Goal: Task Accomplishment & Management: Complete application form

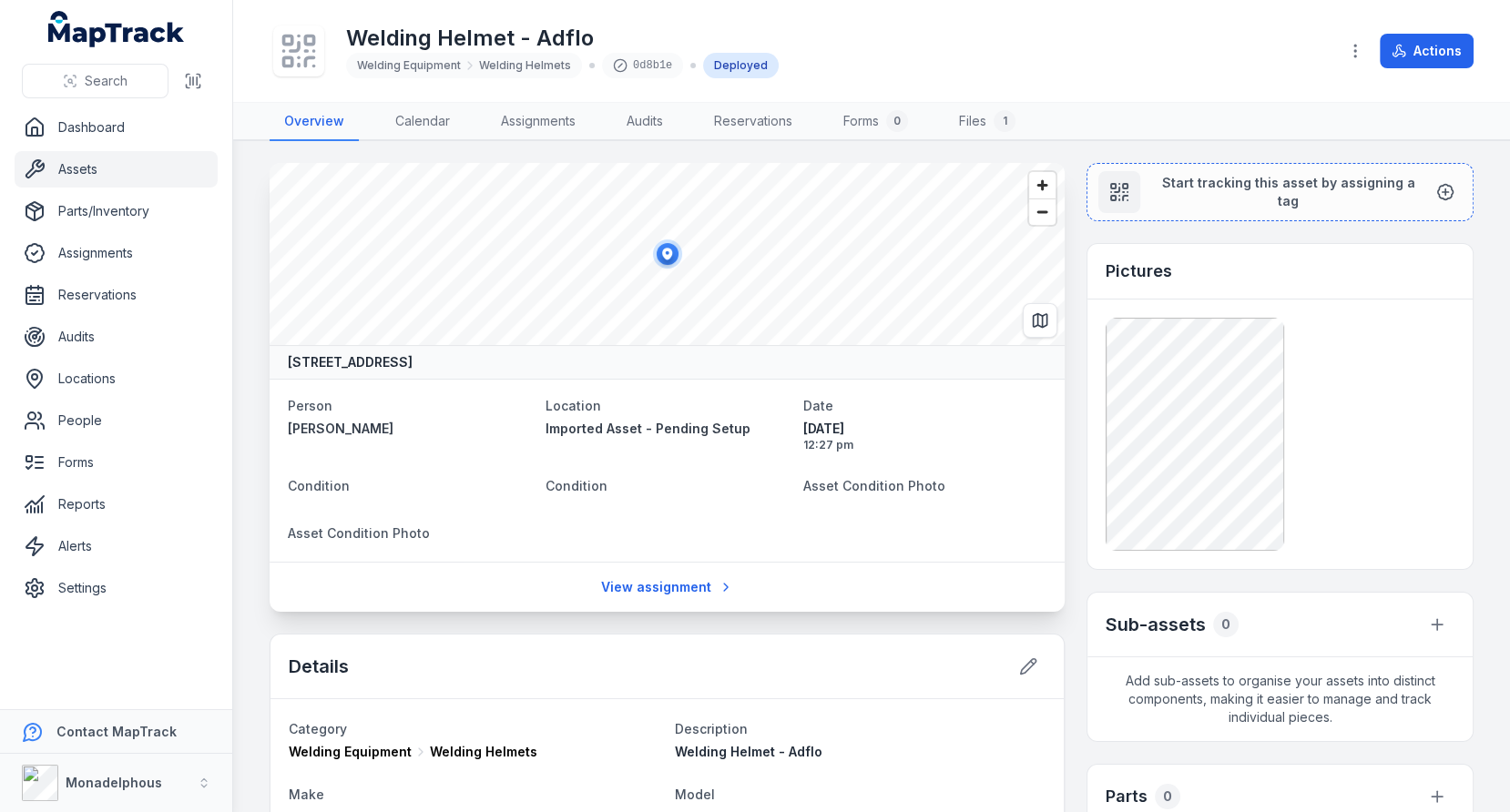
click at [1423, 73] on div "Welding Helmet - Adflo Welding Equipment Welding Helmets 0d8b1e Deployed Actions" at bounding box center [871, 51] width 1204 height 88
click at [1425, 57] on button "Actions" at bounding box center [1426, 51] width 94 height 35
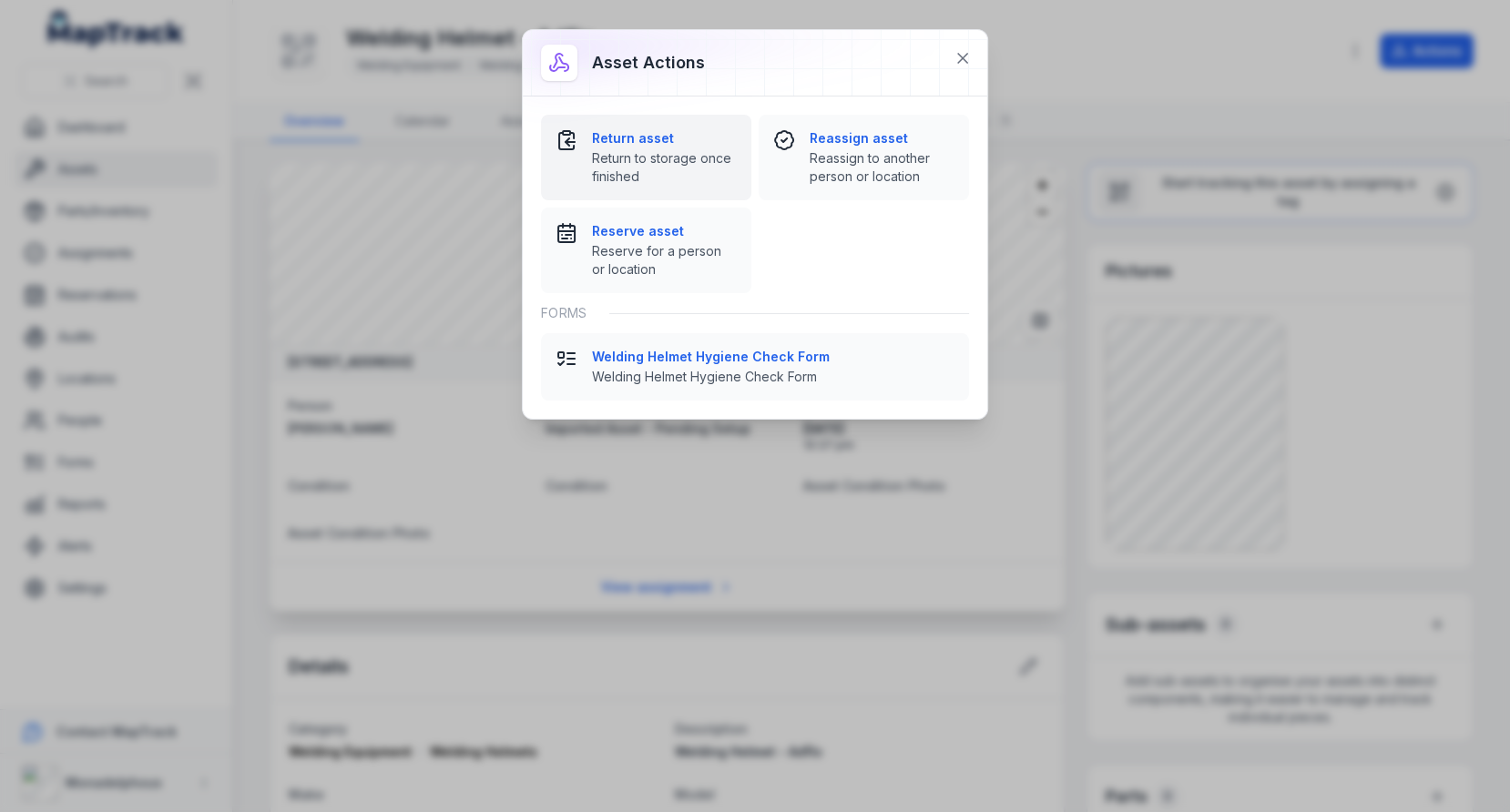
click at [691, 158] on span "Return to storage once finished" at bounding box center [664, 168] width 145 height 37
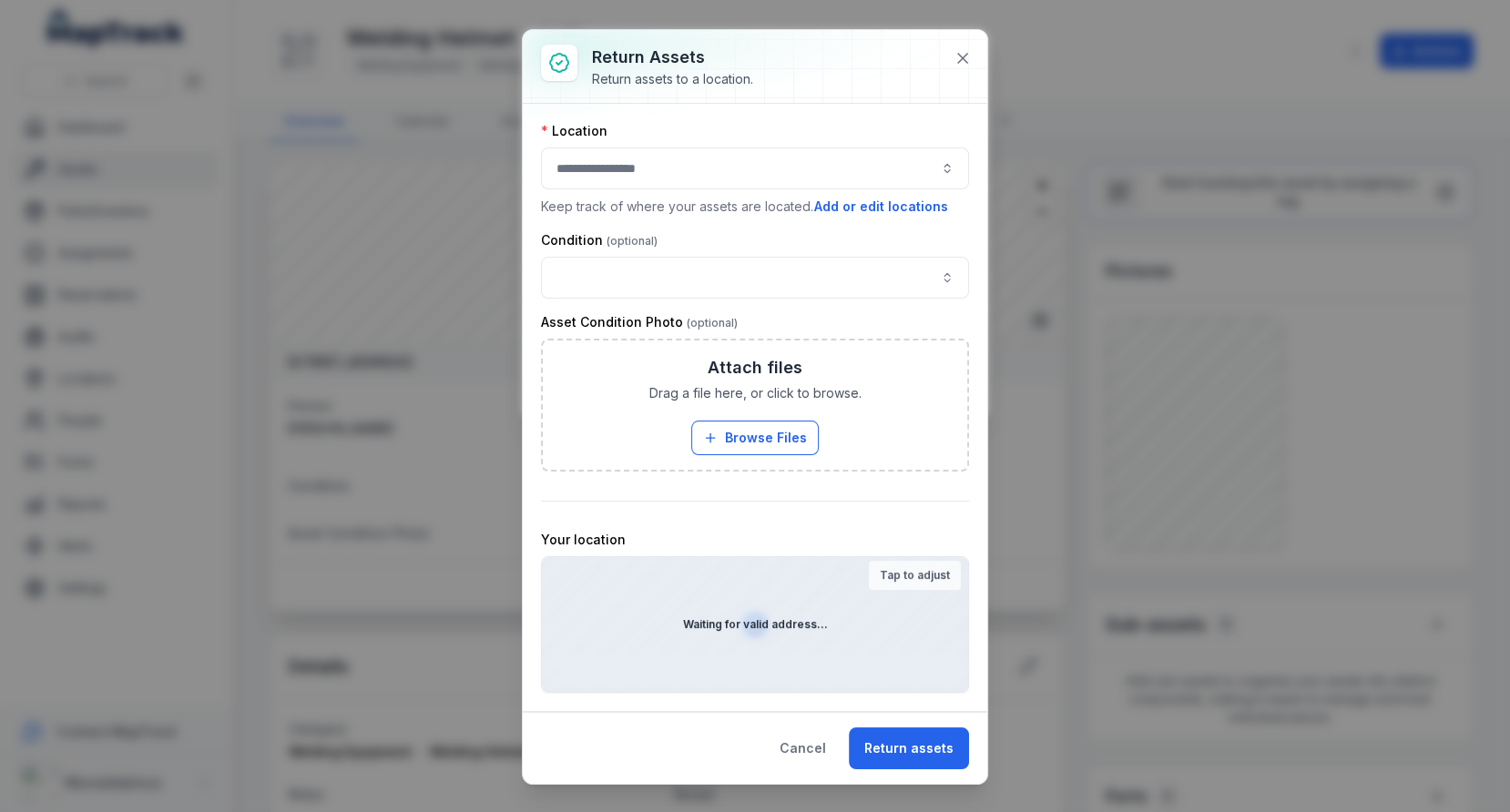
click at [759, 166] on button "button" at bounding box center [755, 169] width 428 height 41
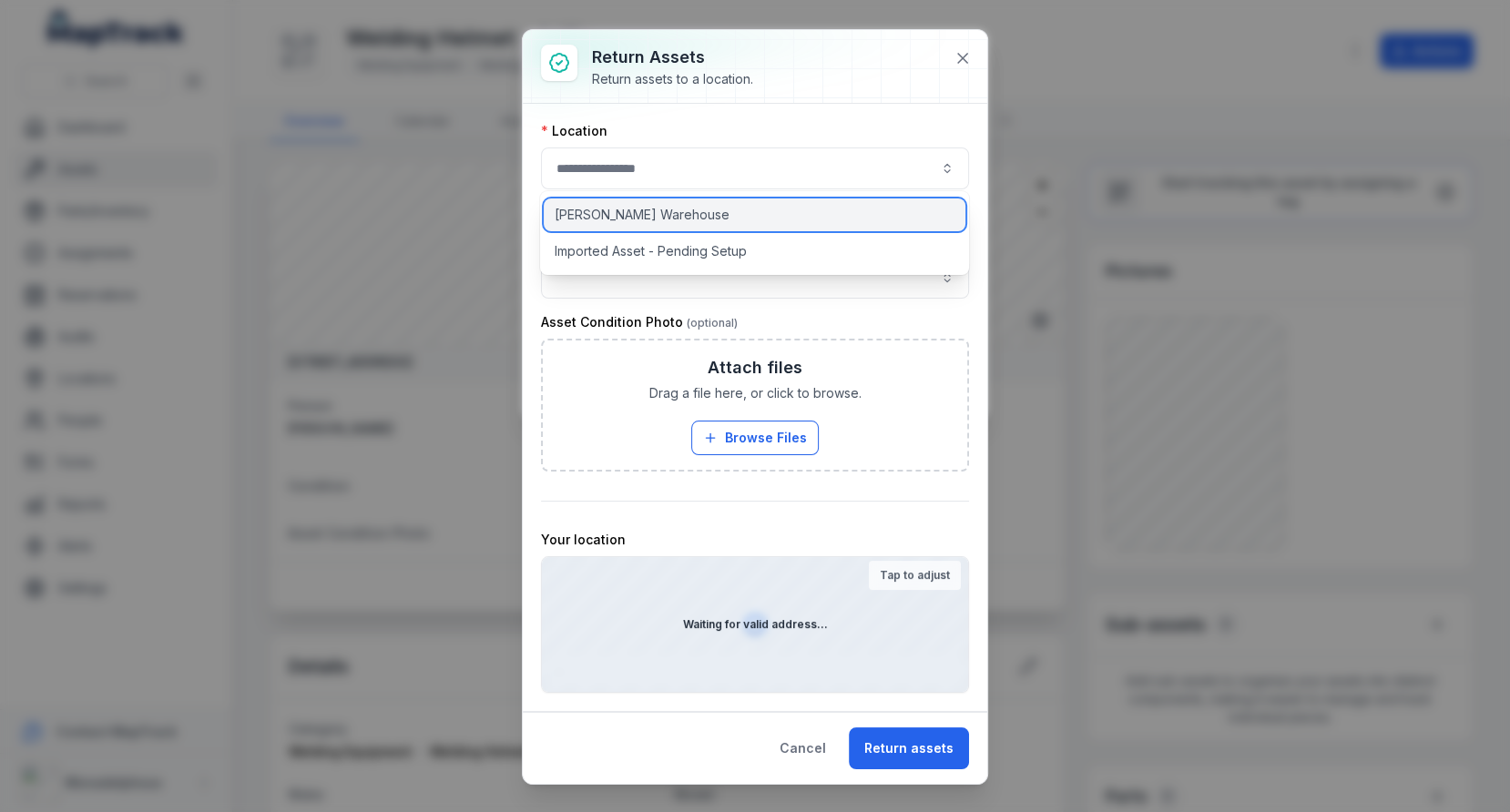
click at [701, 220] on div "[PERSON_NAME] Warehouse" at bounding box center [755, 215] width 422 height 33
type input "**********"
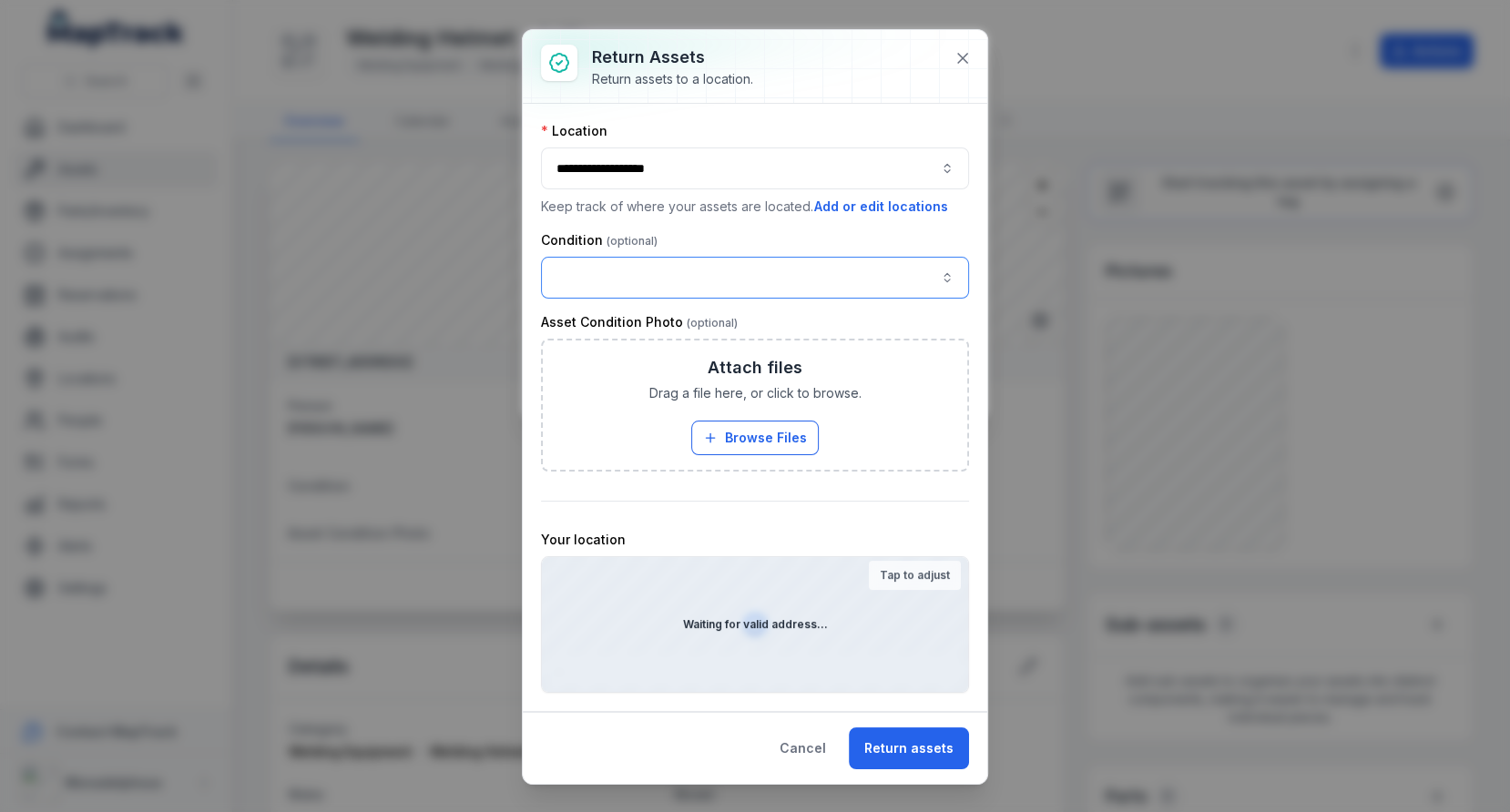
click at [701, 282] on button "button" at bounding box center [755, 278] width 428 height 41
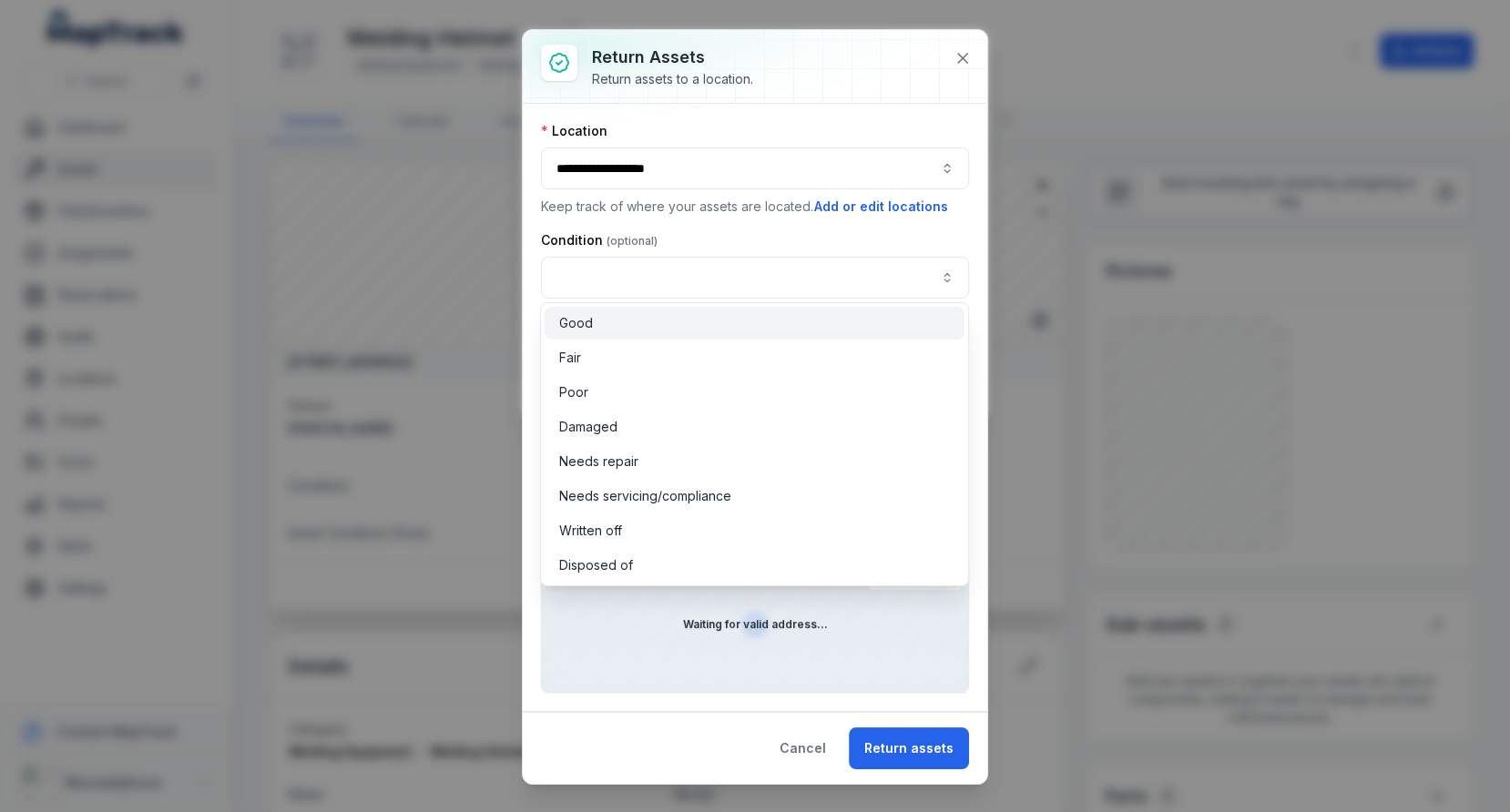
click at [701, 336] on div "Good" at bounding box center [755, 323] width 420 height 33
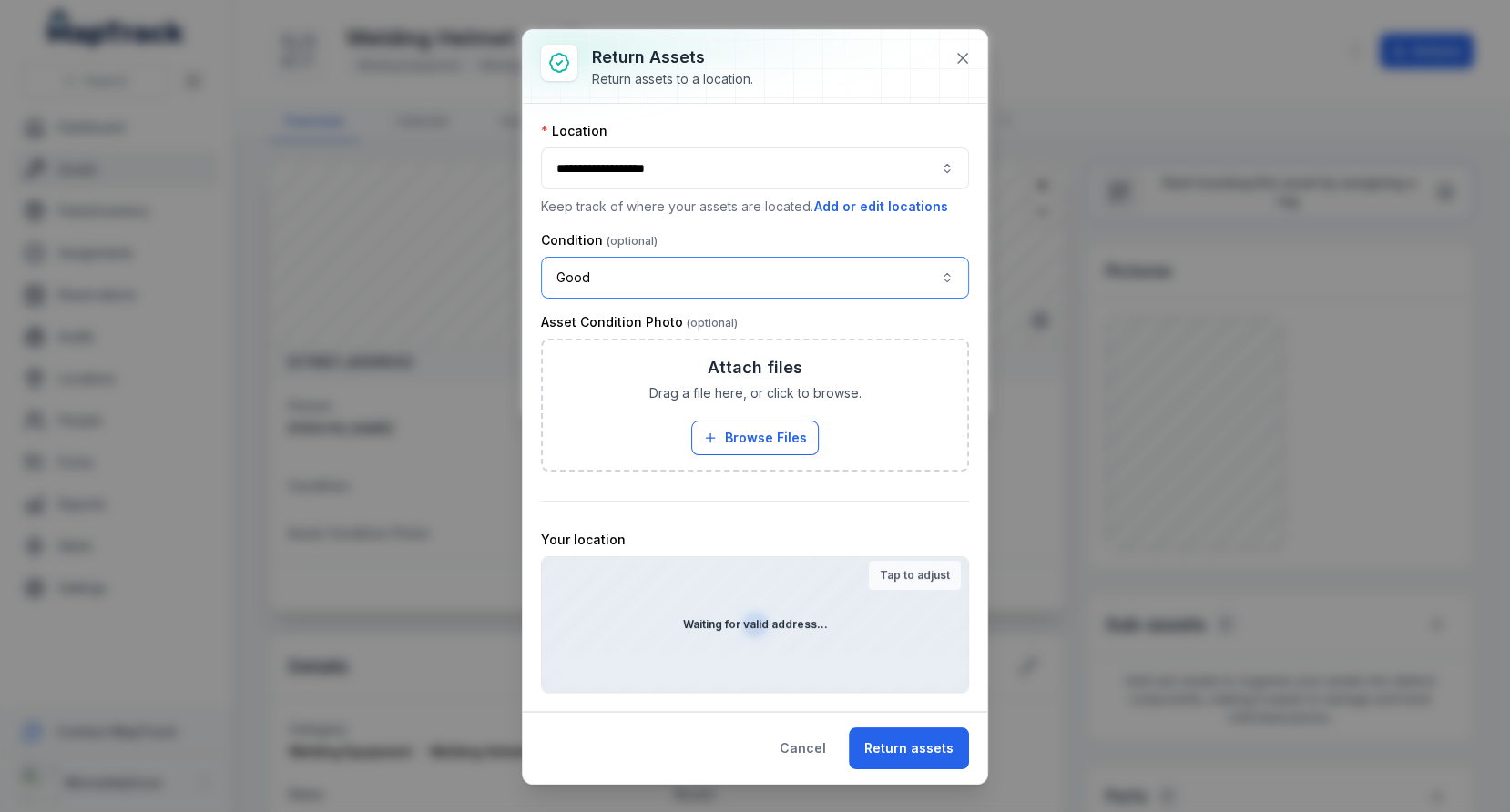
scroll to position [29, 0]
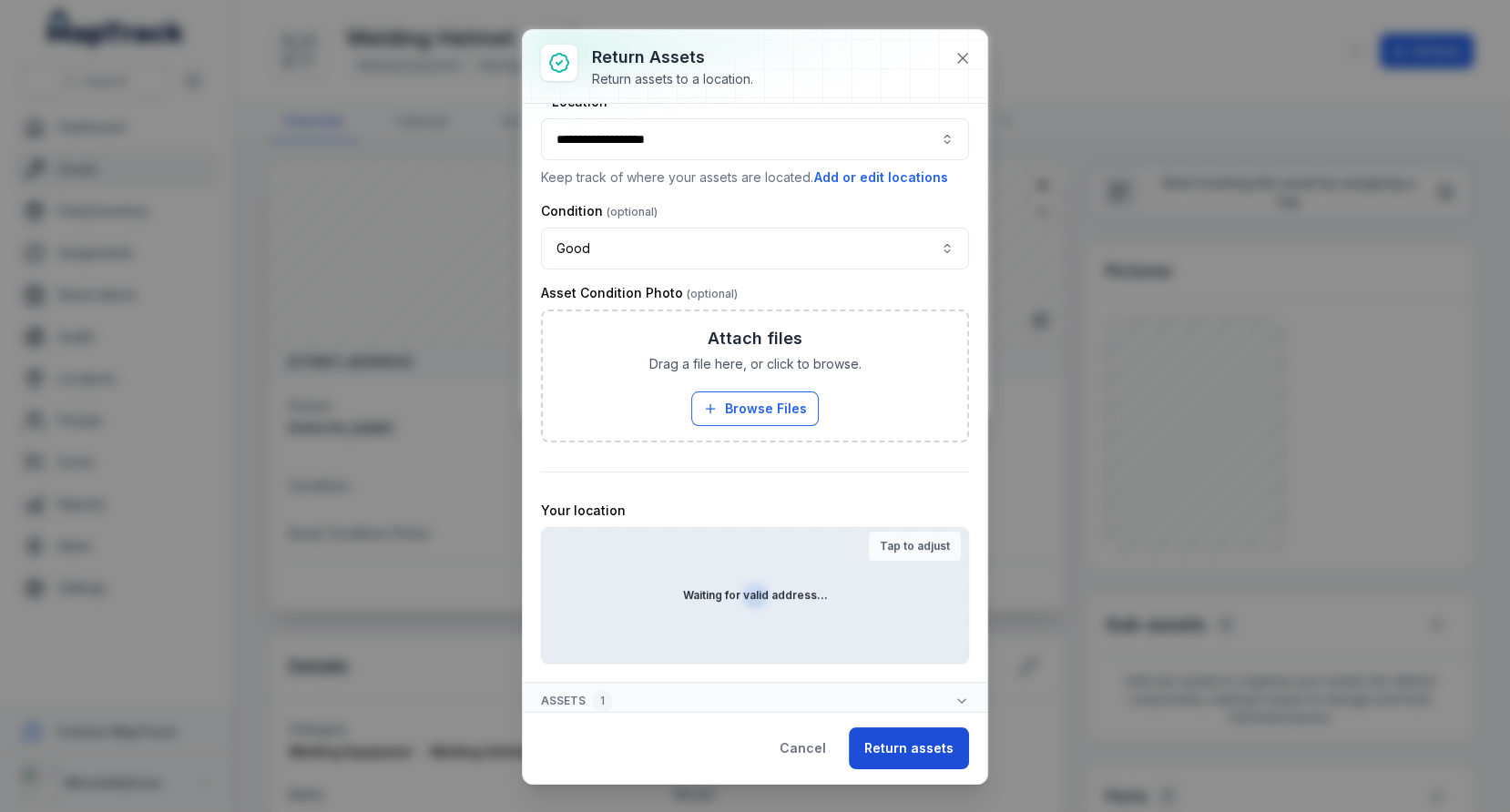
click at [879, 750] on button "Return assets" at bounding box center [909, 748] width 121 height 41
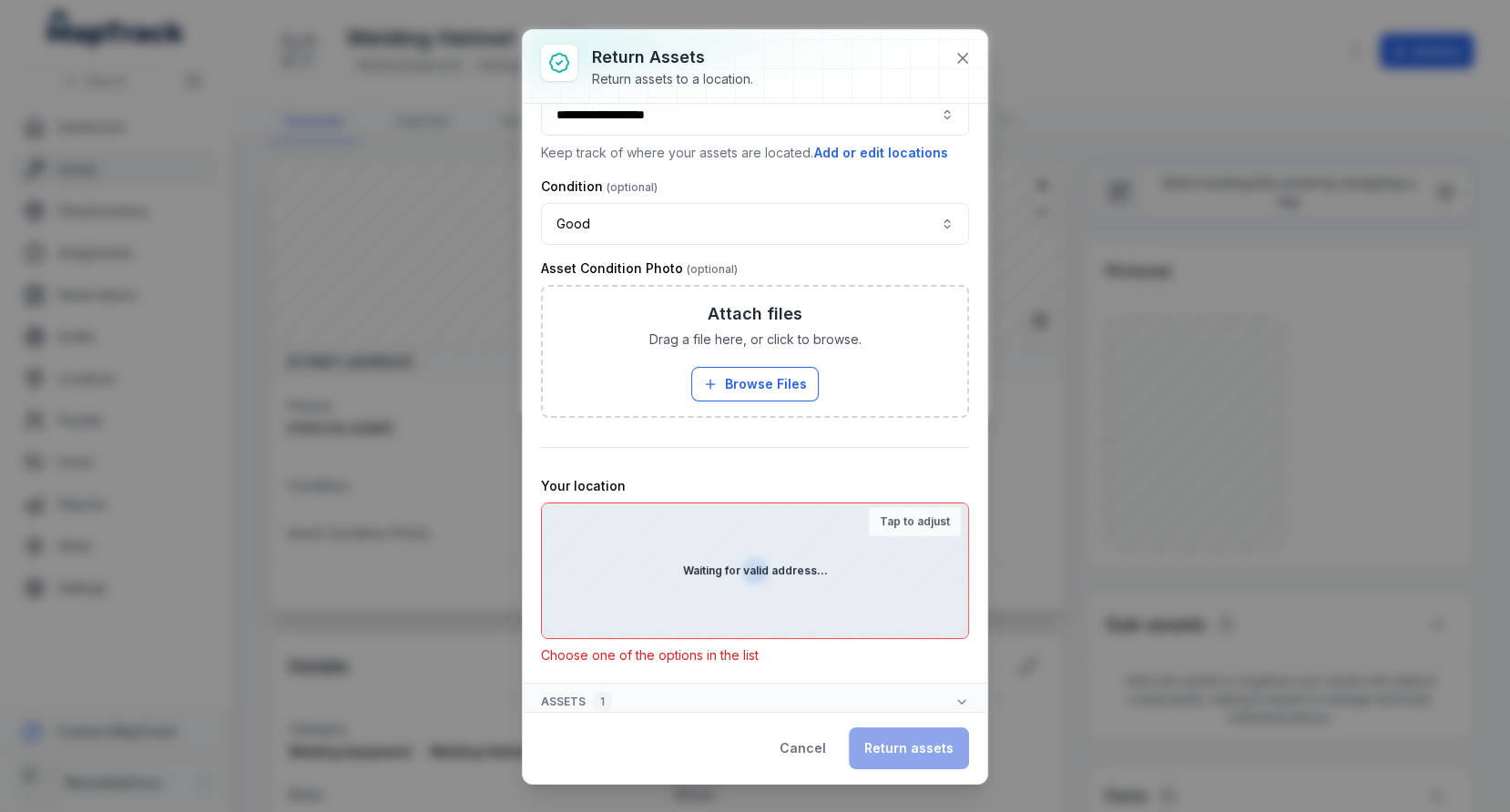
scroll to position [55, 0]
click at [932, 514] on strong "Tap to adjust" at bounding box center [915, 520] width 70 height 14
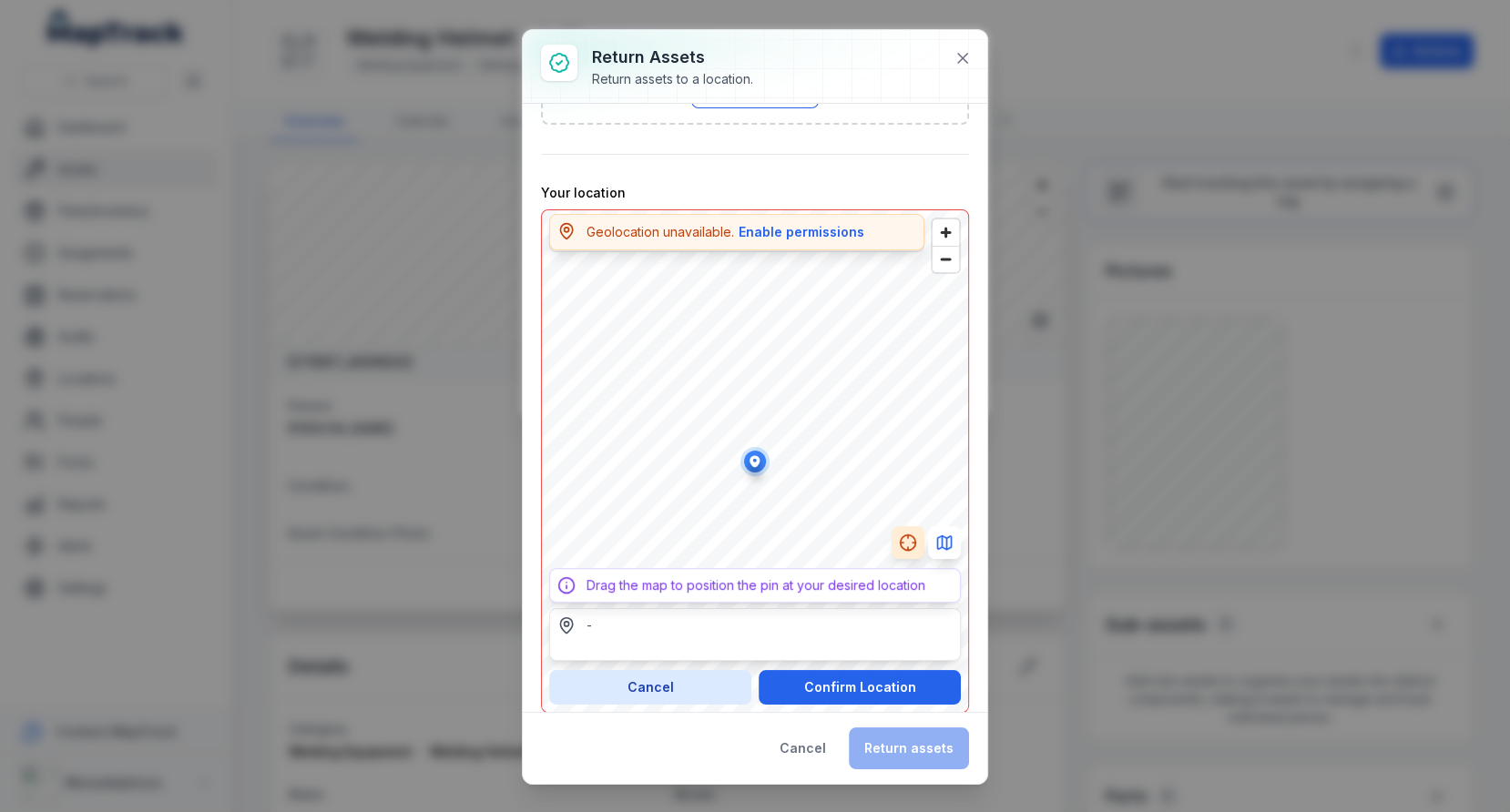
scroll to position [375, 0]
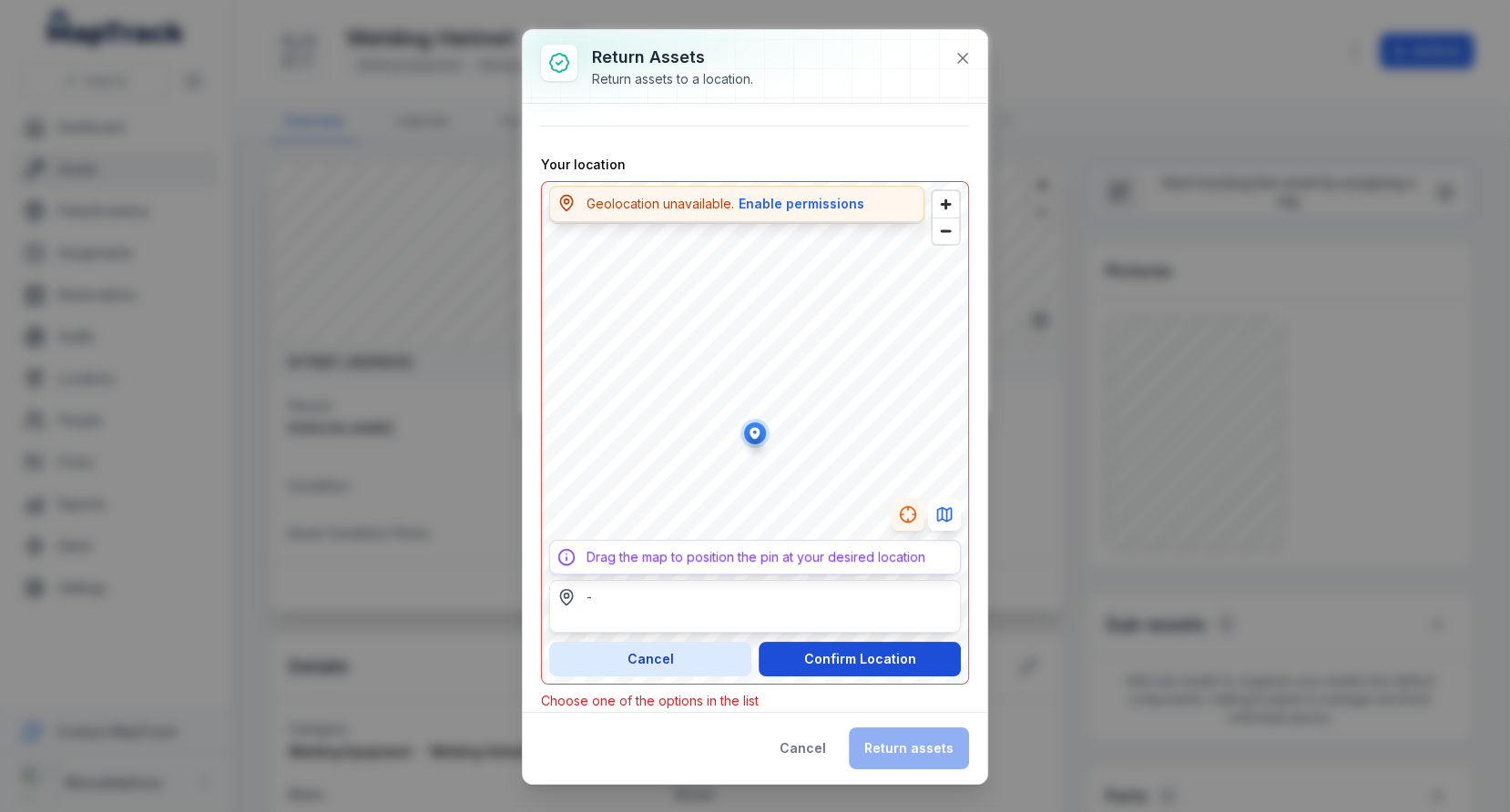
click at [824, 642] on button "Confirm Location" at bounding box center [859, 658] width 203 height 35
click at [869, 654] on button "Confirm Location" at bounding box center [859, 658] width 203 height 35
click at [591, 593] on div "-" at bounding box center [755, 596] width 395 height 18
click at [901, 514] on circle "button" at bounding box center [908, 514] width 15 height 15
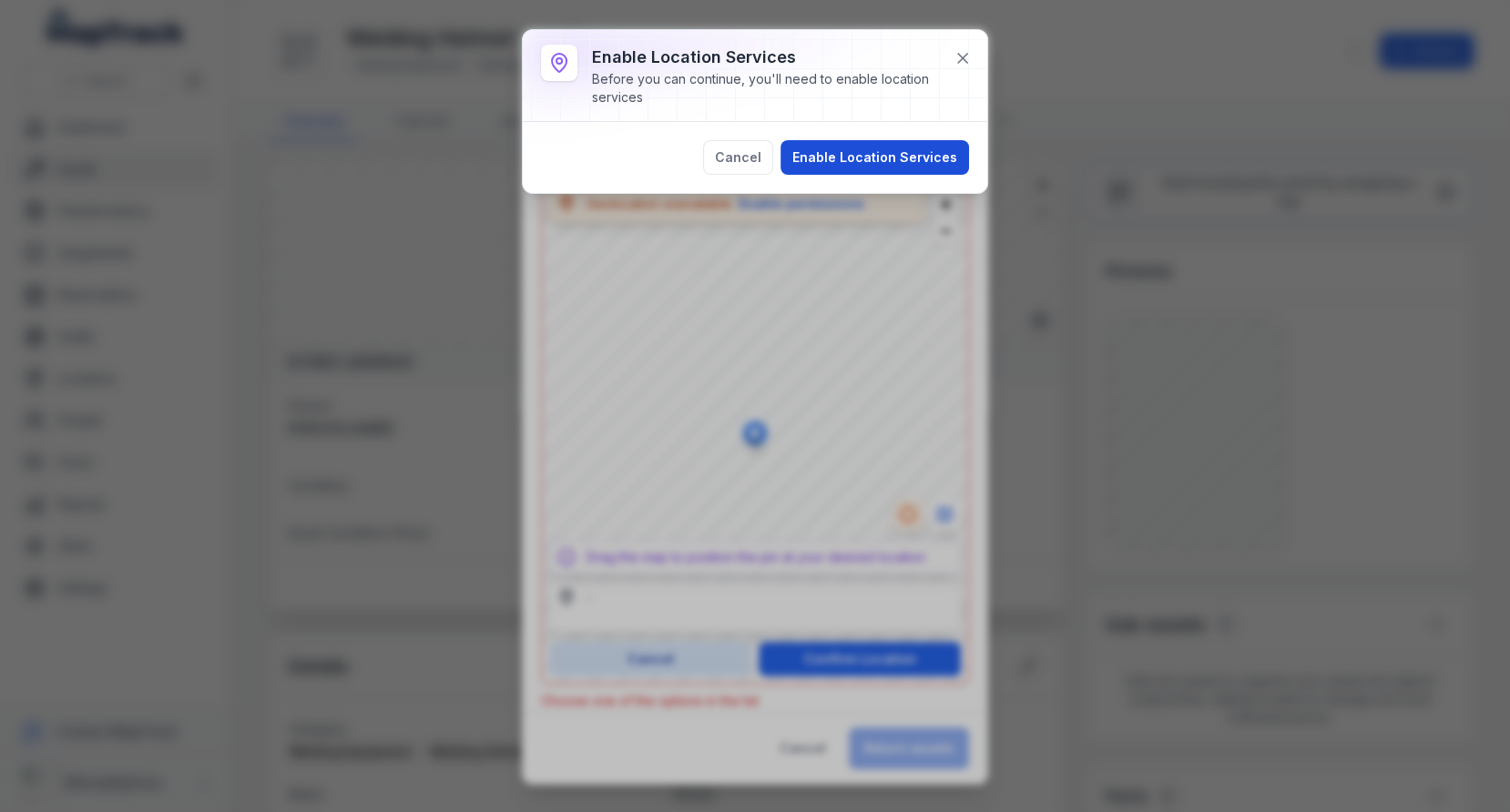
click at [889, 157] on button "Enable Location Services" at bounding box center [874, 157] width 188 height 35
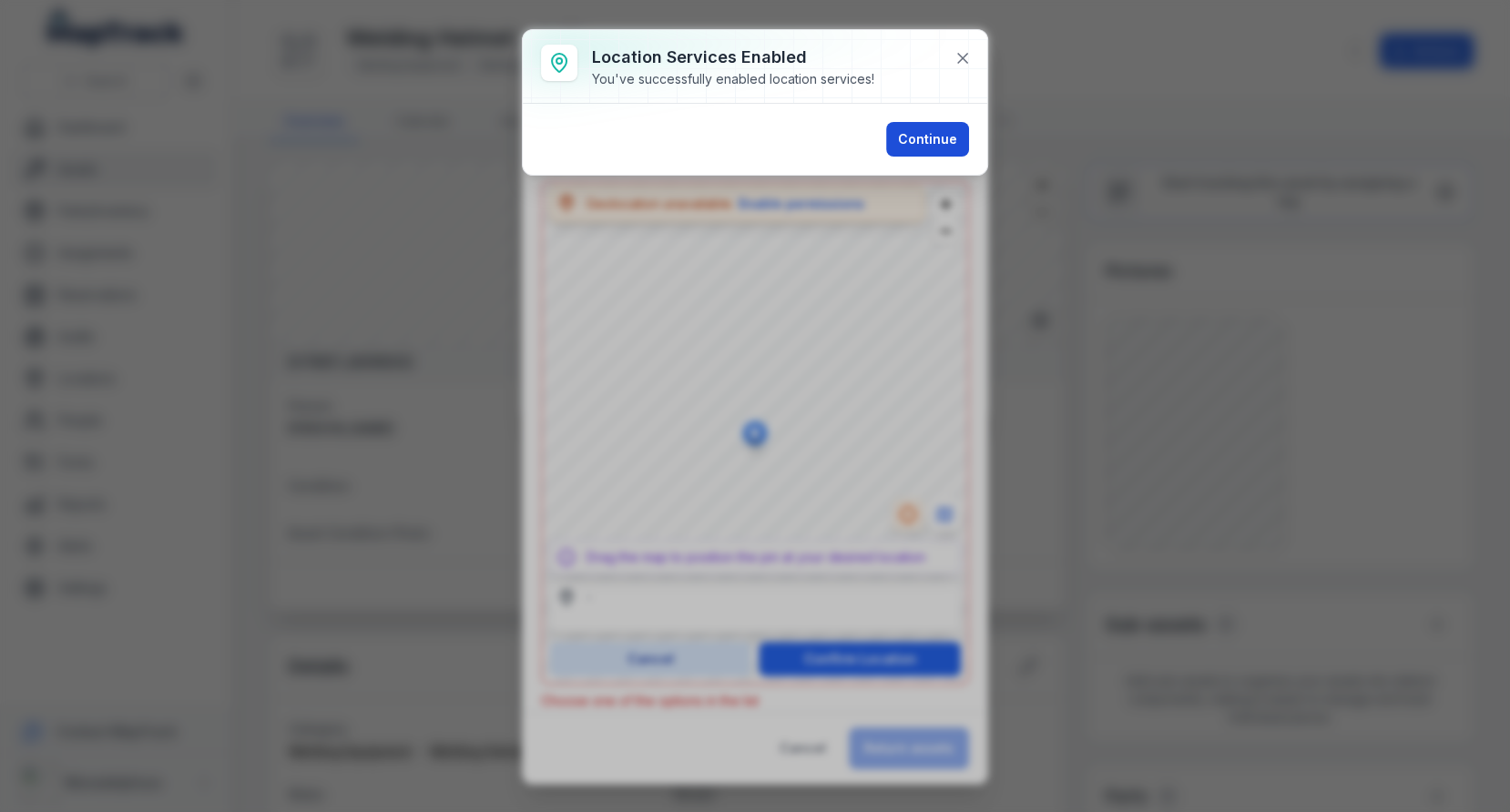
click at [914, 130] on button "Continue" at bounding box center [927, 139] width 83 height 35
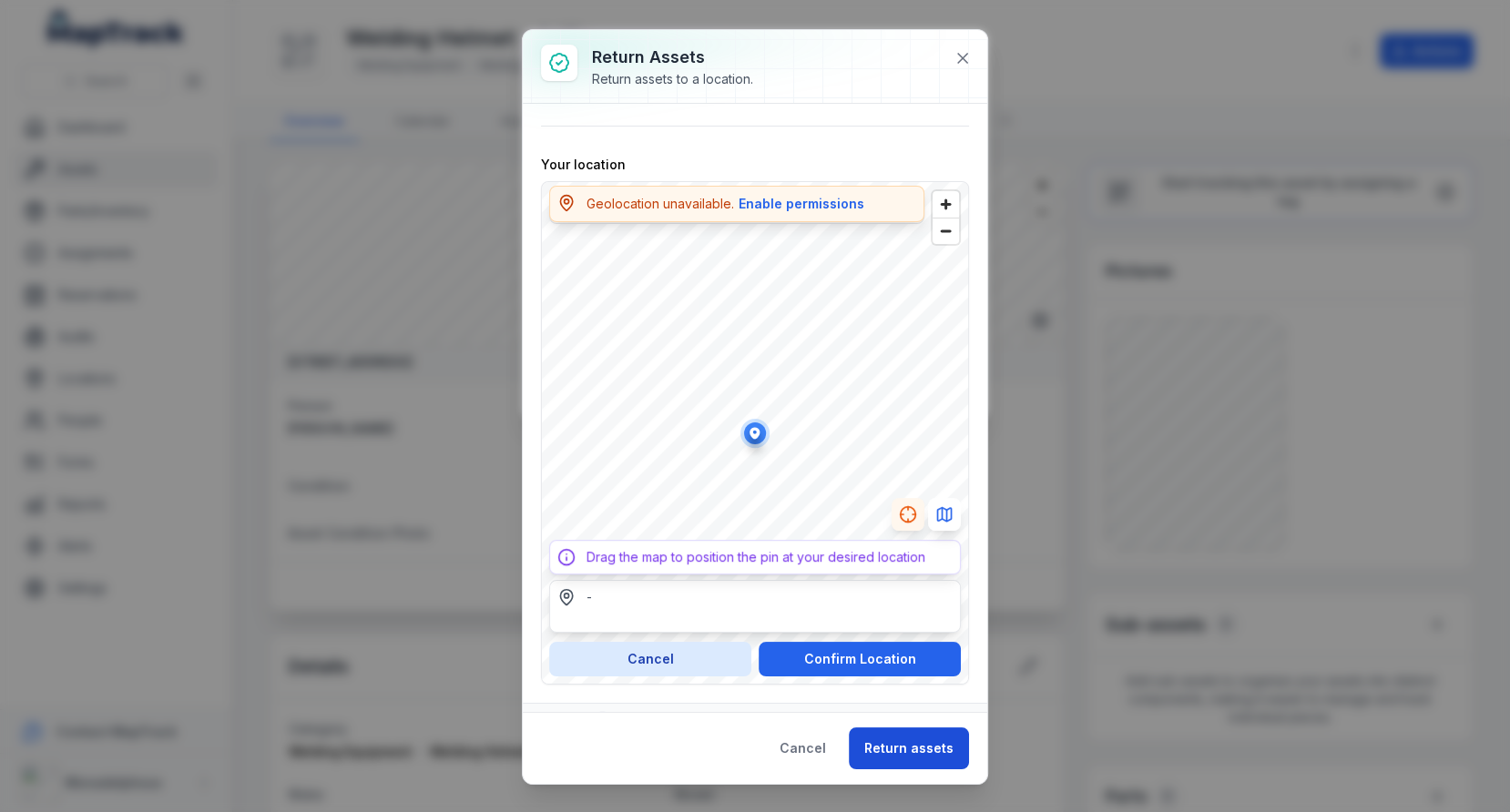
click at [940, 743] on button "Return assets" at bounding box center [909, 748] width 121 height 41
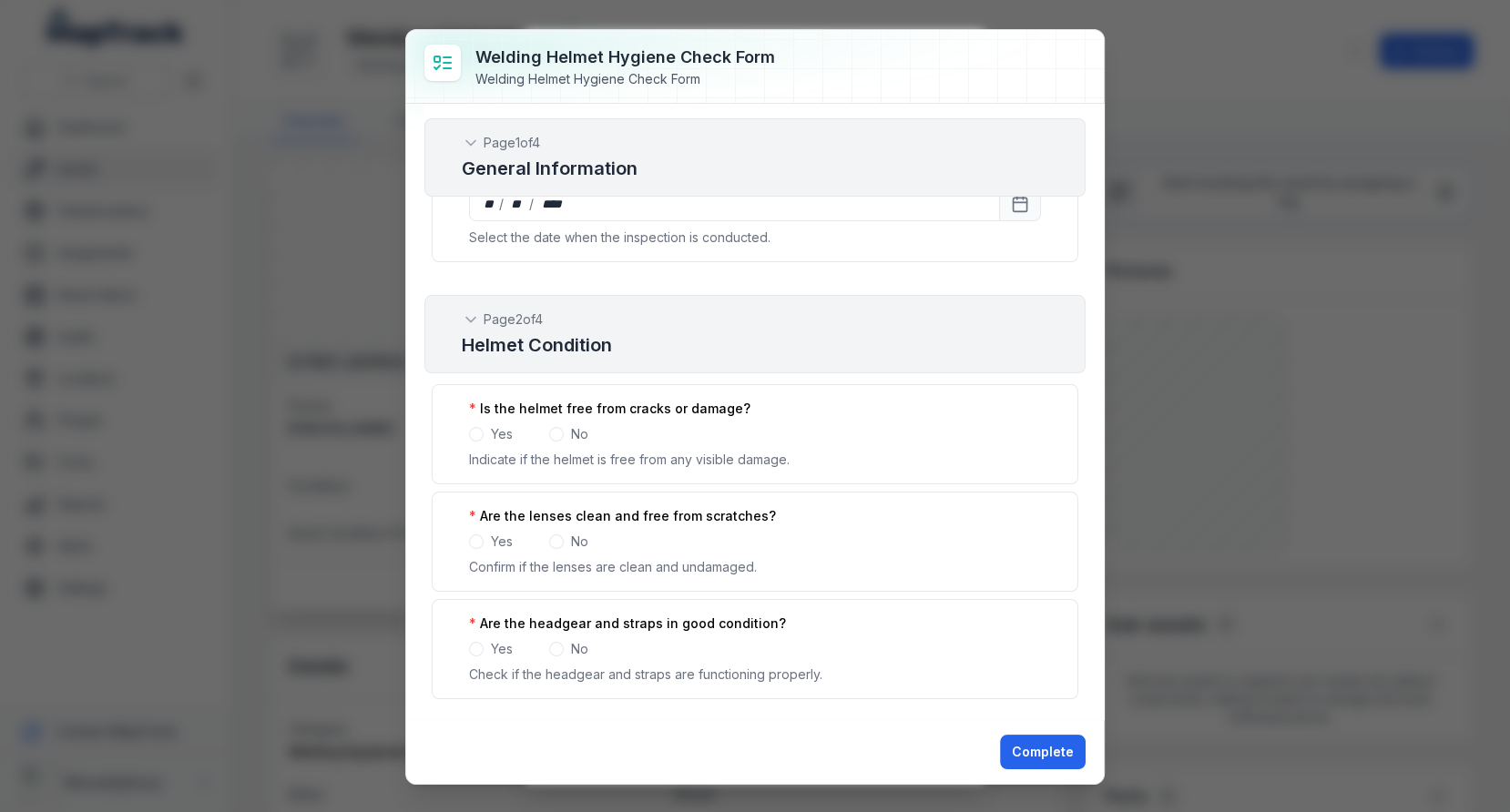
scroll to position [0, 0]
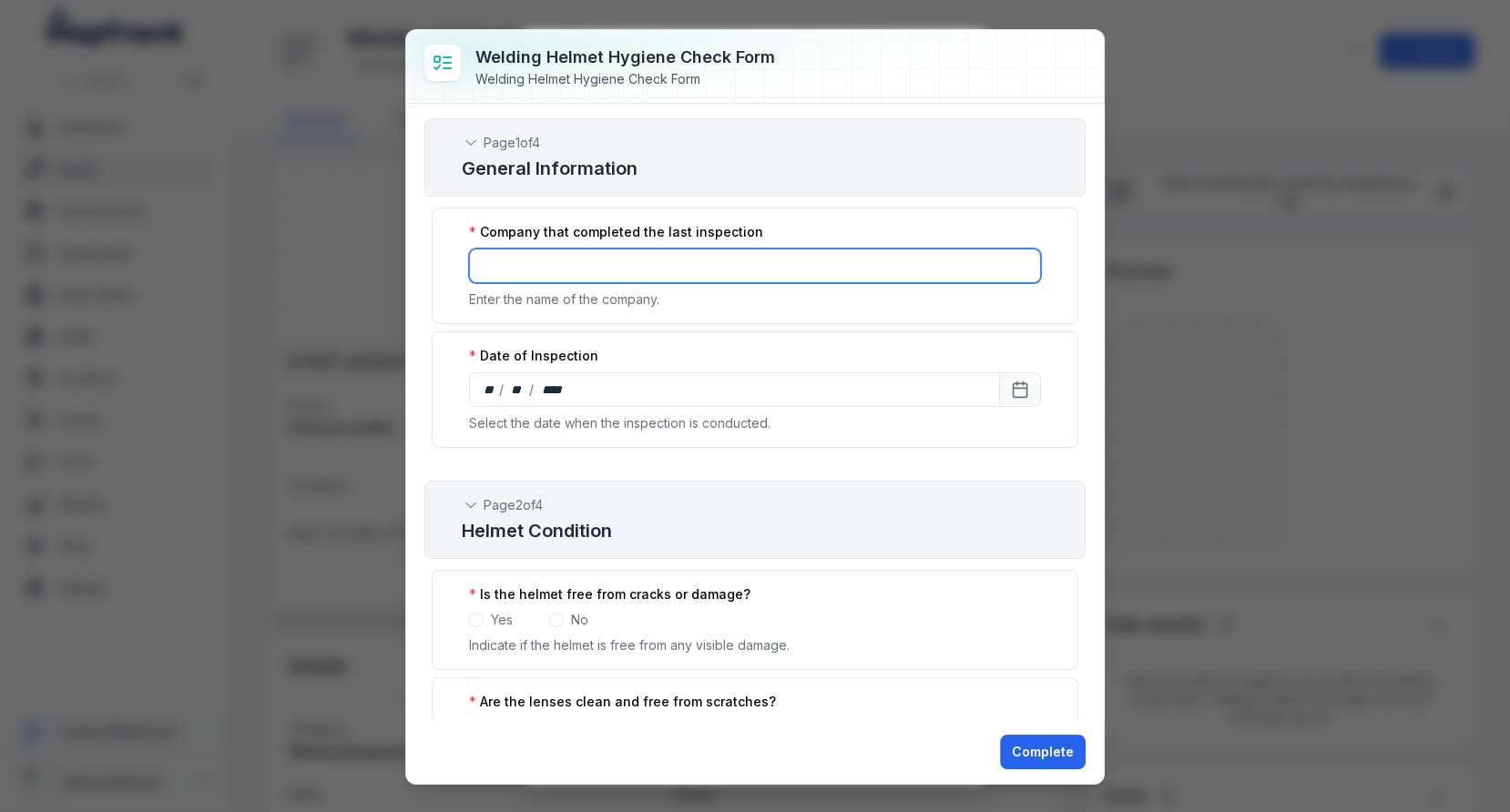
click at [805, 256] on input ":r1pu:-form-item-label" at bounding box center [755, 266] width 572 height 35
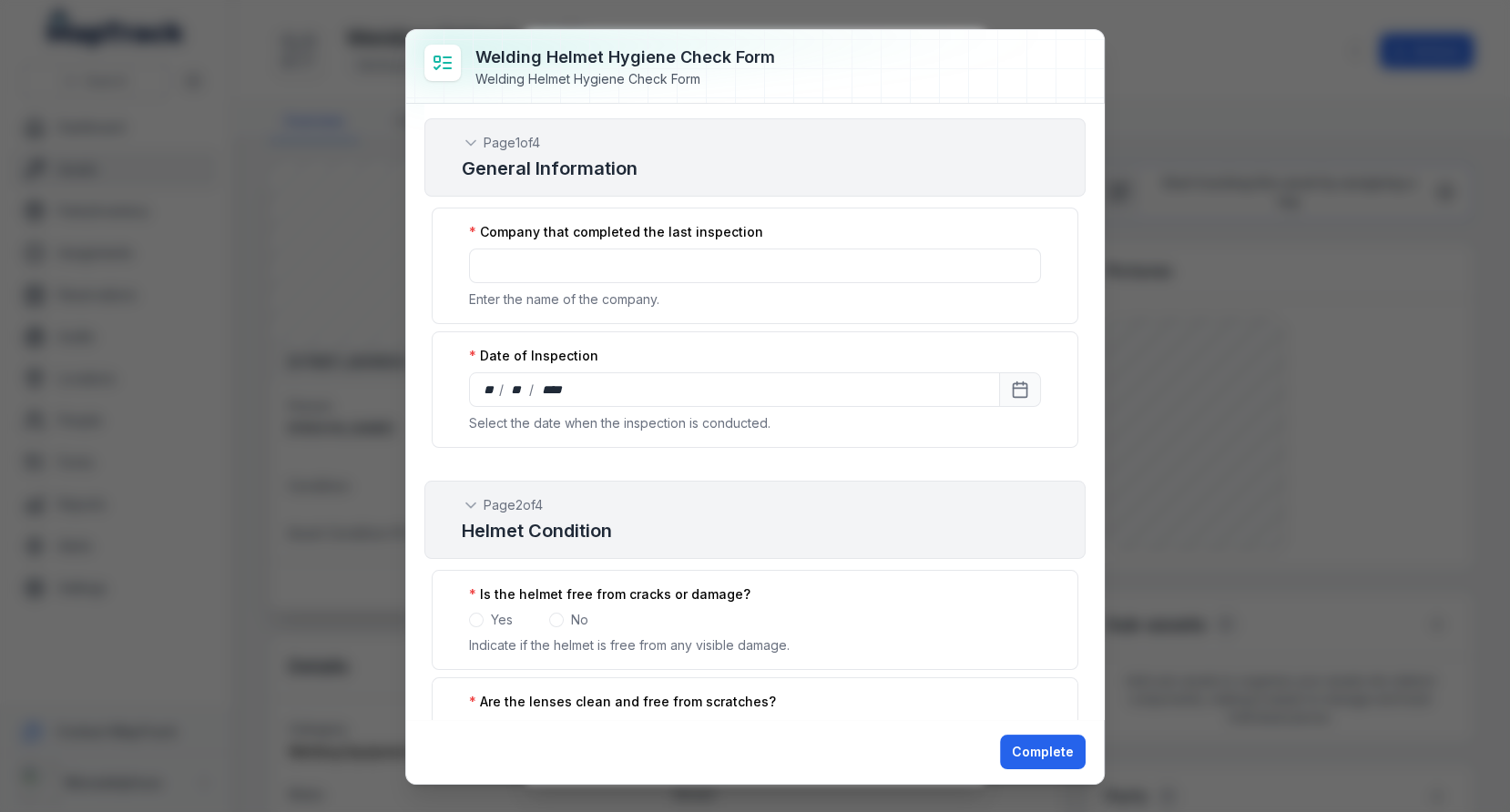
click at [819, 230] on div "Company that completed the last inspection" at bounding box center [755, 232] width 572 height 18
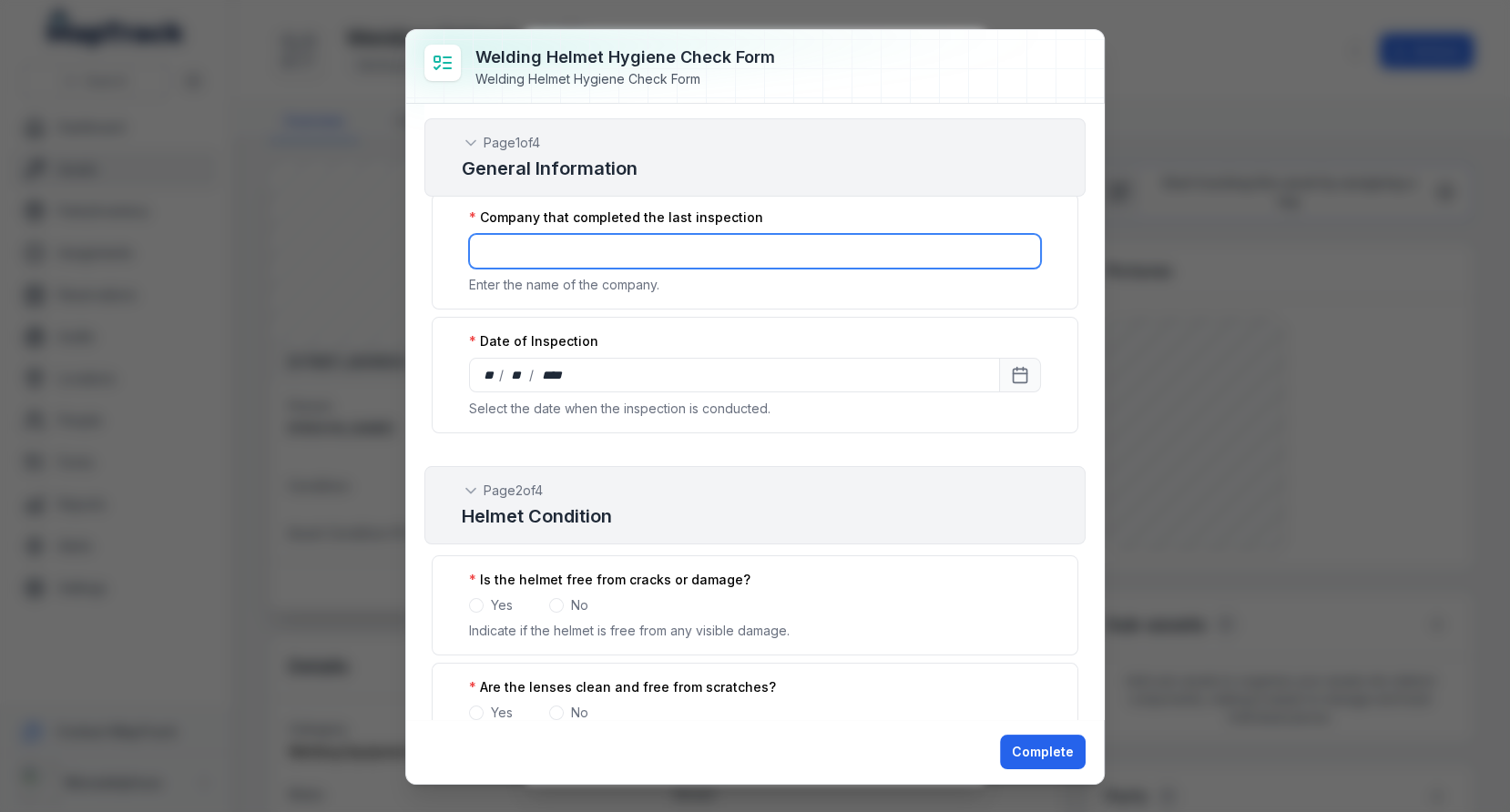
click at [779, 247] on input ":r1pu:-form-item-label" at bounding box center [755, 251] width 572 height 35
click at [765, 254] on input "**********" at bounding box center [755, 251] width 572 height 35
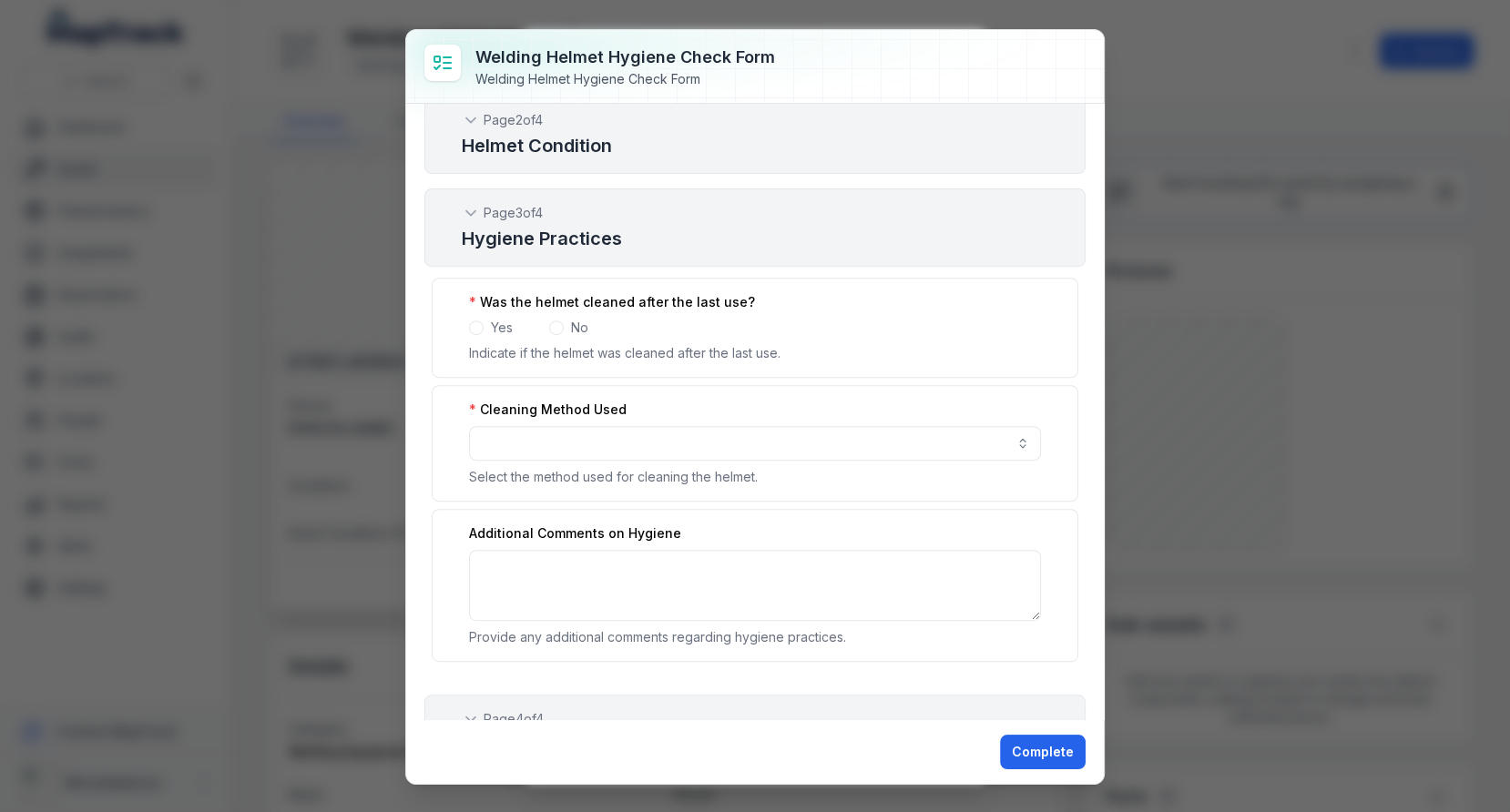
scroll to position [0, 0]
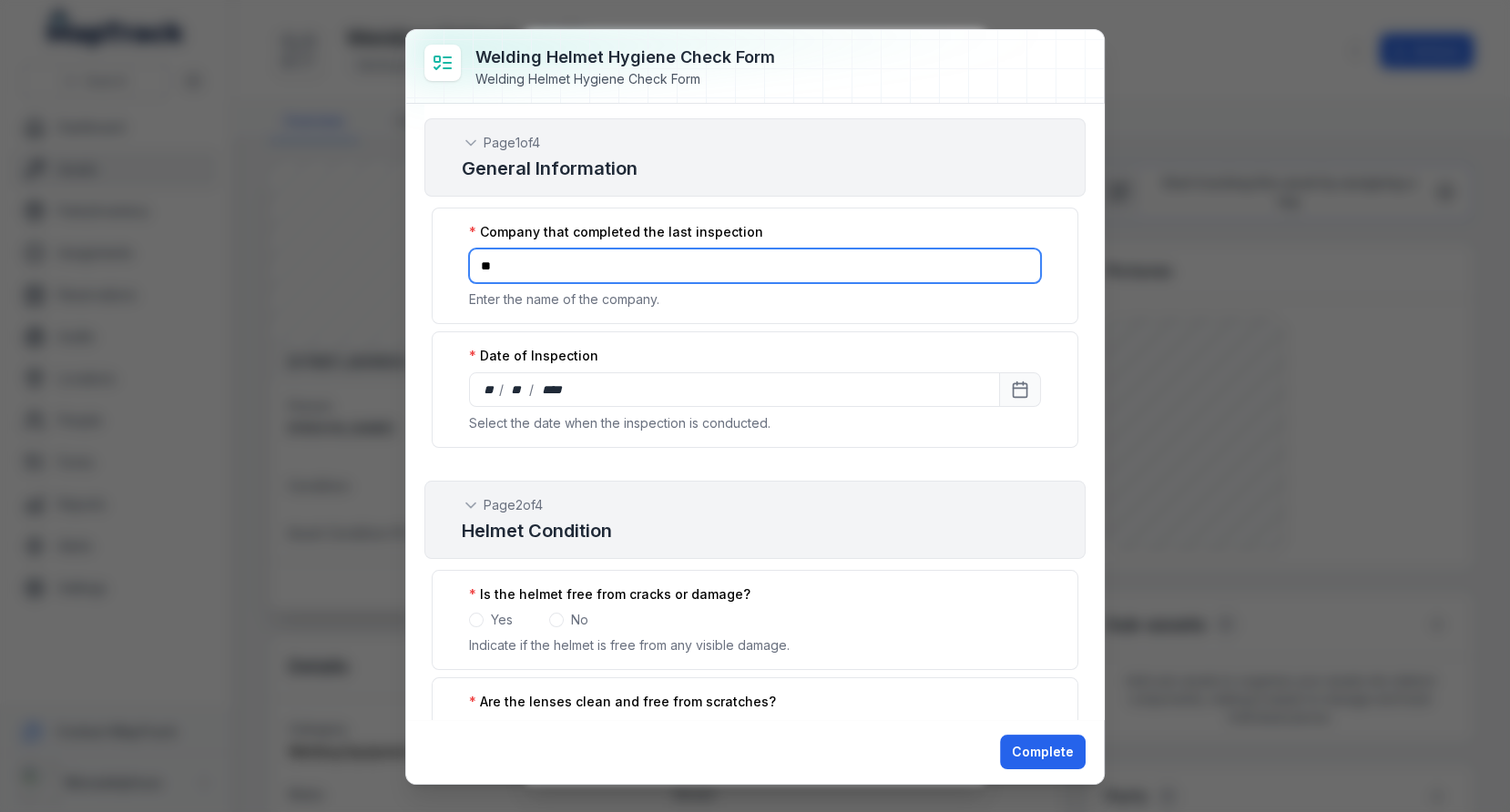
type input "*"
type input "**********"
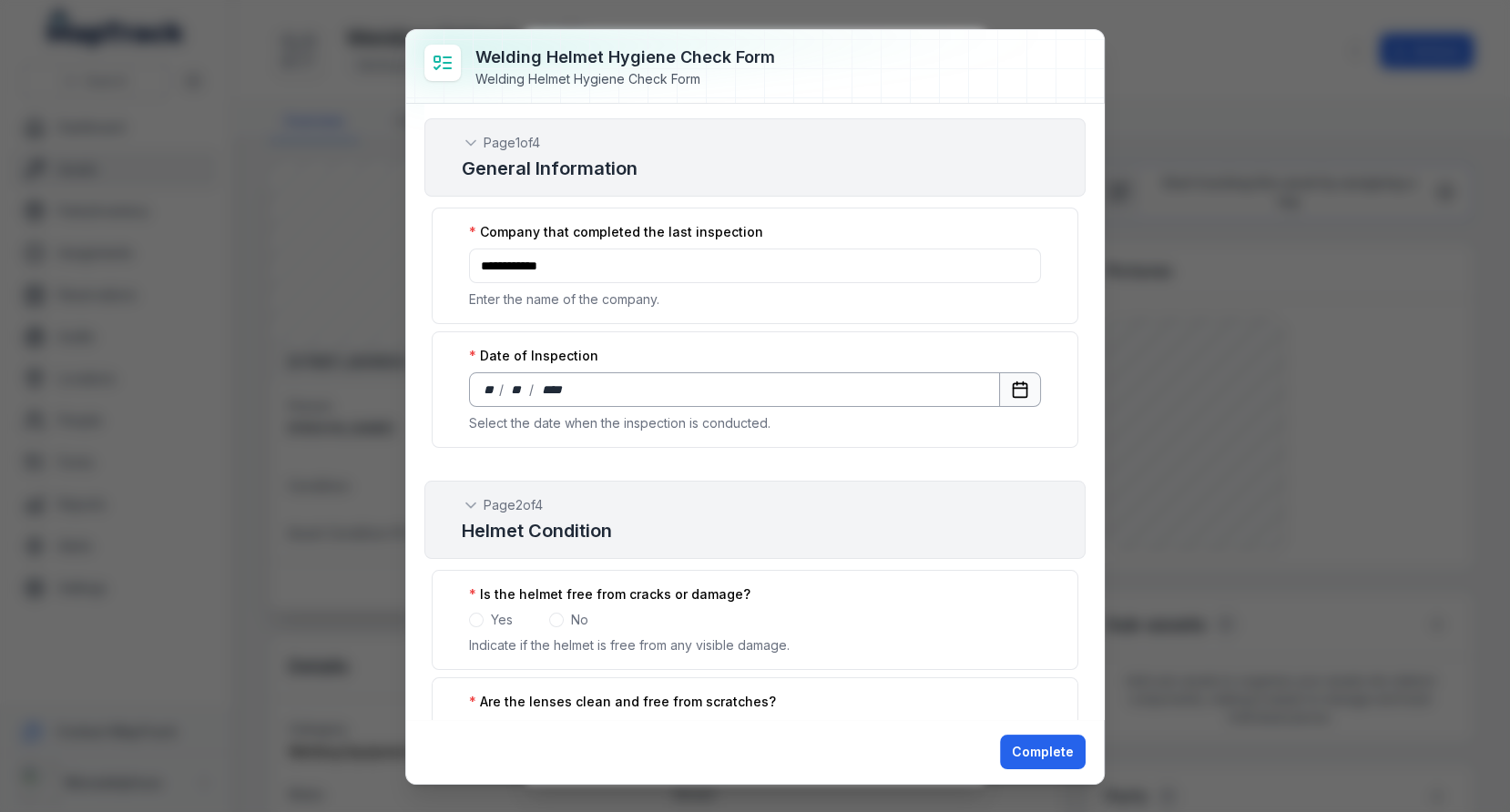
click at [1029, 395] on icon "Calendar" at bounding box center [1019, 389] width 18 height 18
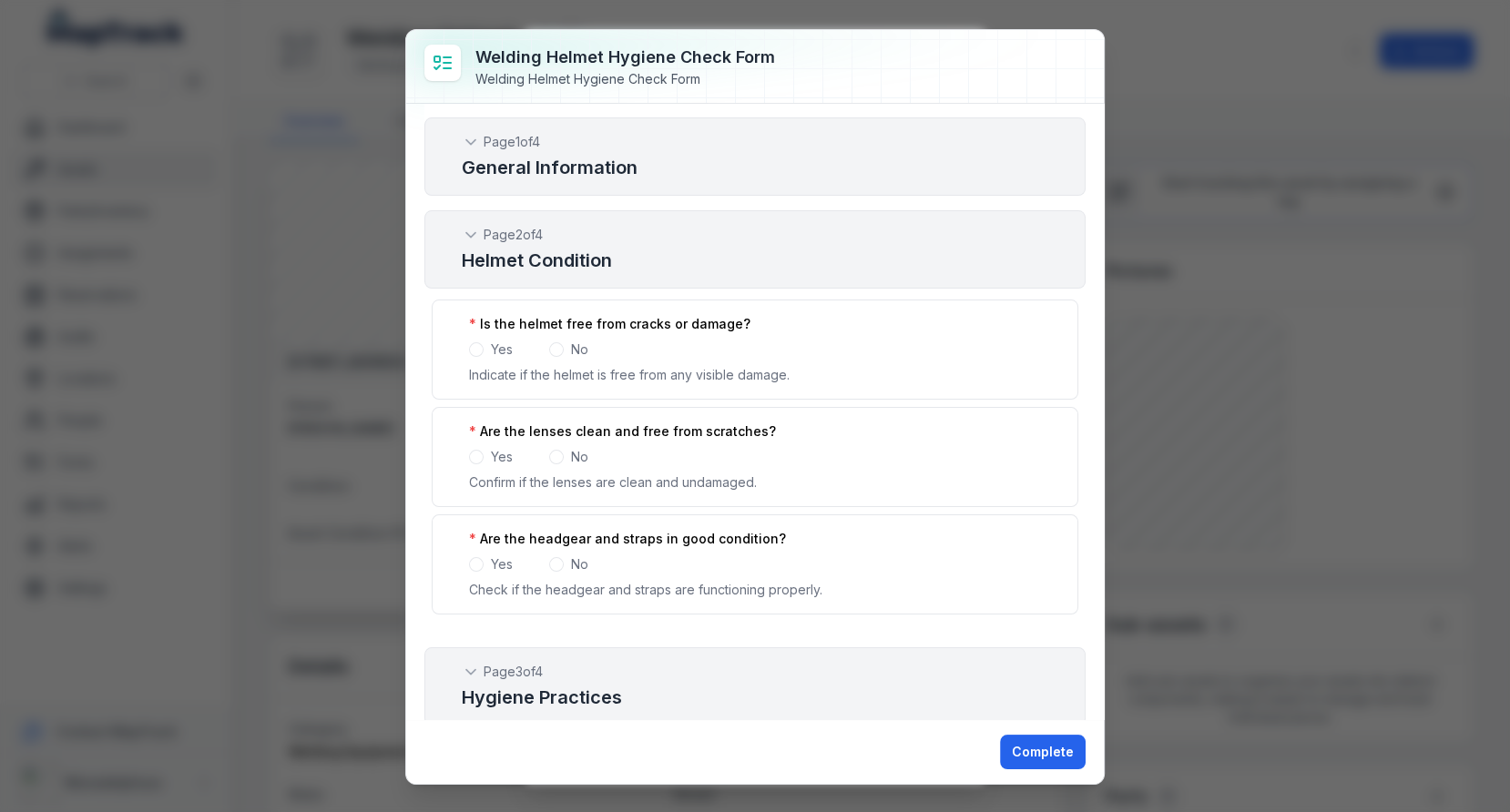
scroll to position [305, 0]
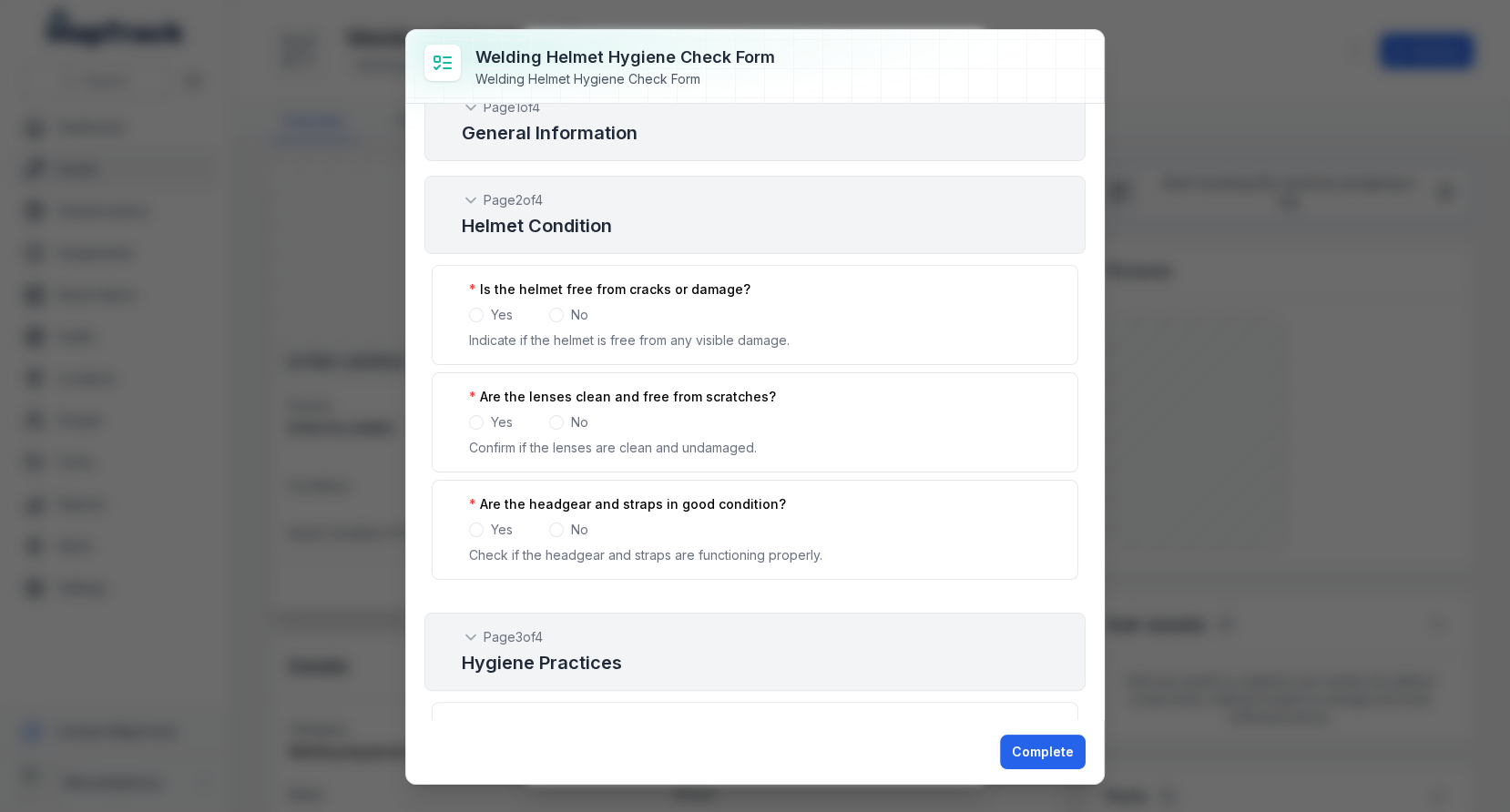
click at [470, 310] on span at bounding box center [476, 315] width 14 height 14
click at [475, 415] on span at bounding box center [476, 422] width 14 height 14
click at [477, 523] on span at bounding box center [476, 529] width 14 height 14
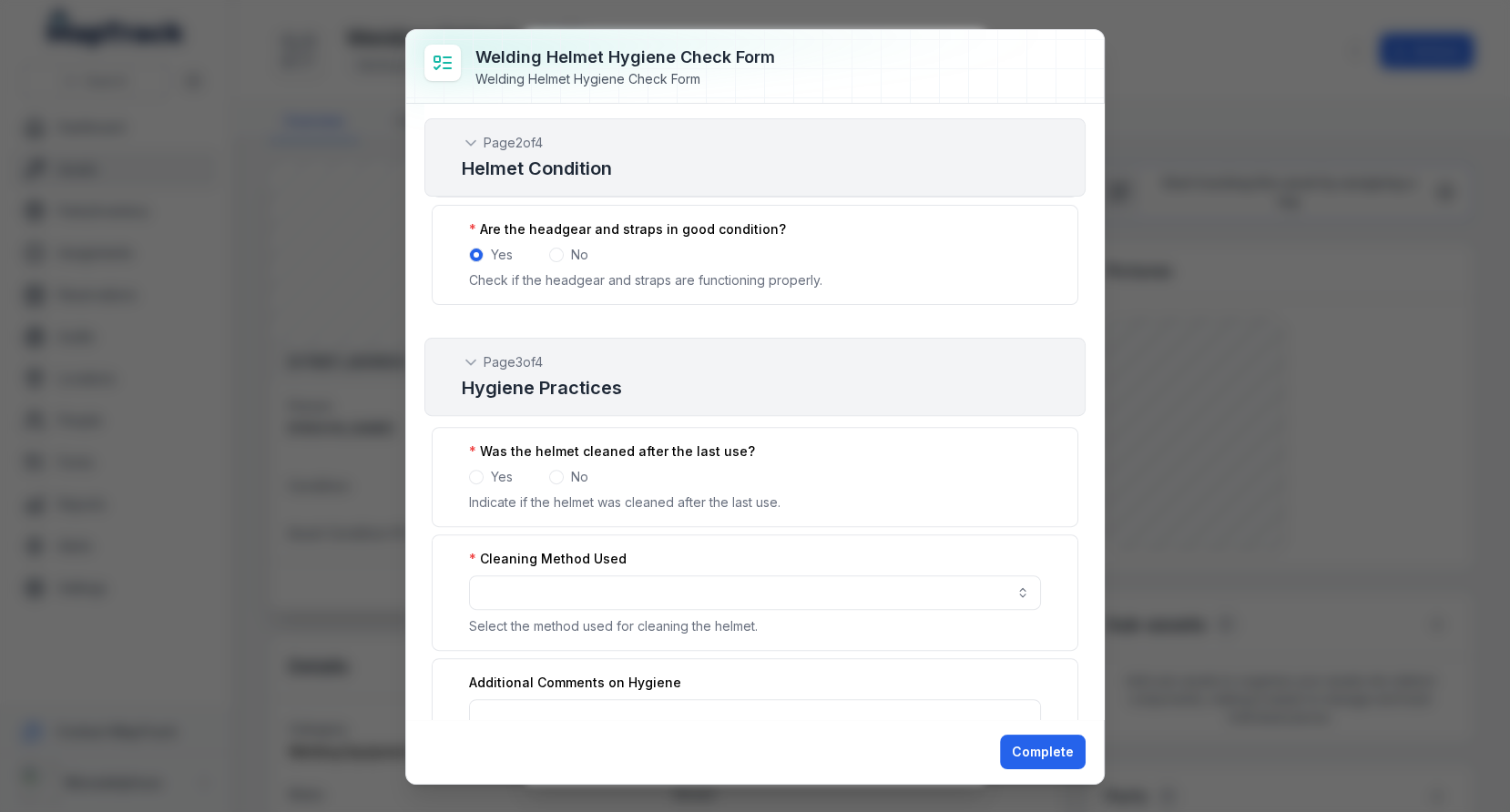
scroll to position [626, 0]
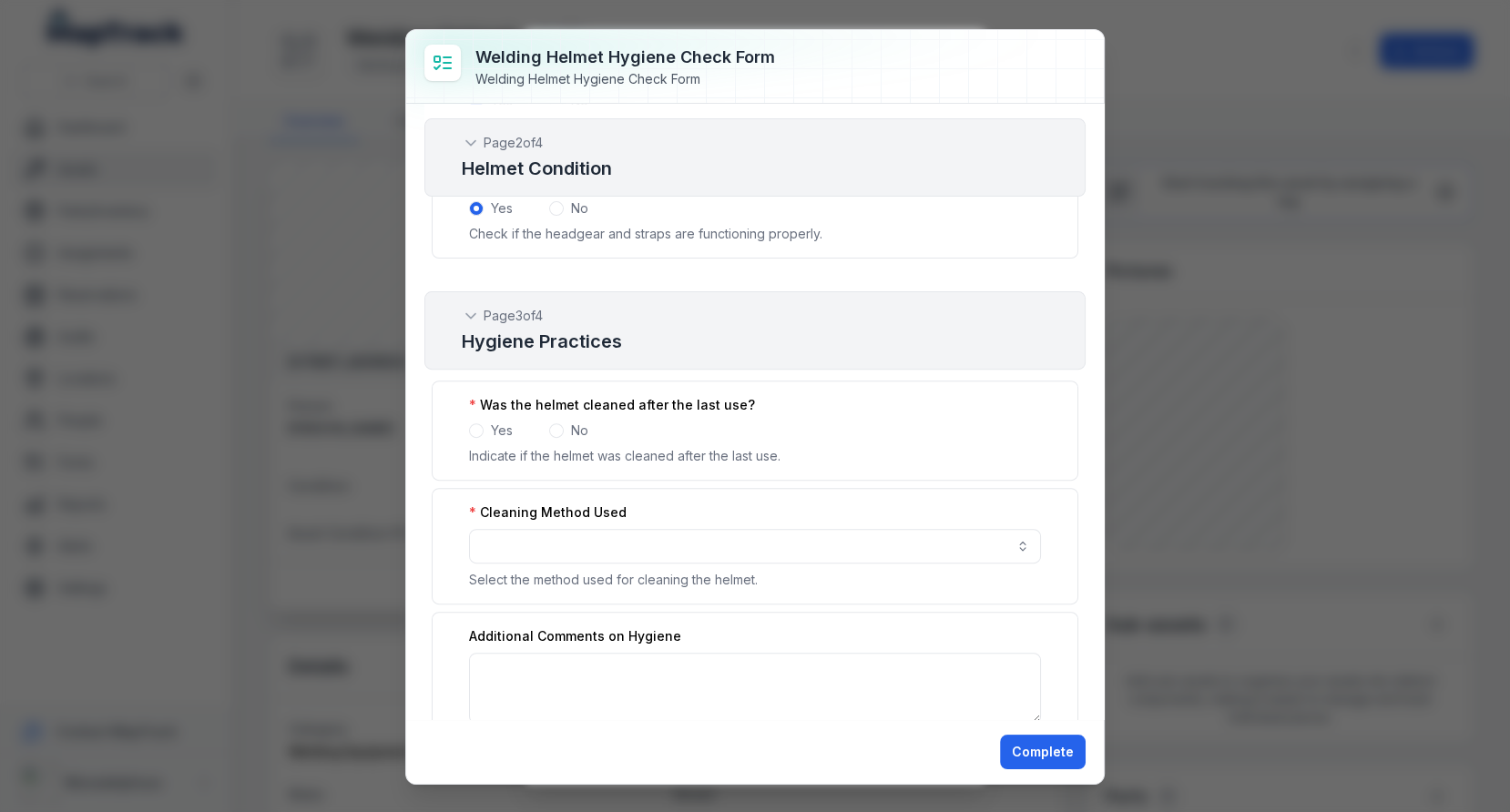
click at [473, 423] on span at bounding box center [476, 430] width 14 height 14
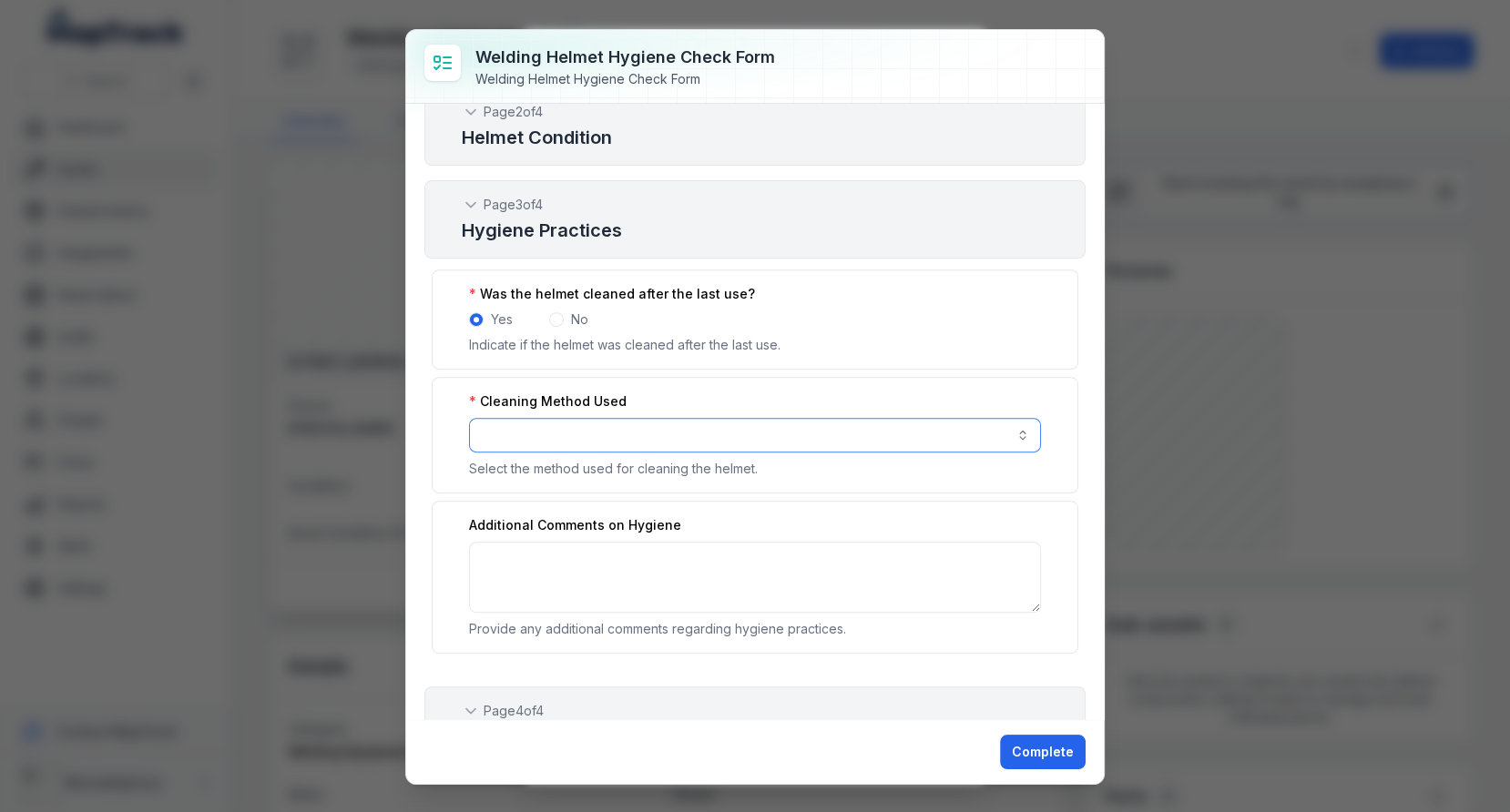
click at [560, 419] on button "button" at bounding box center [755, 435] width 572 height 35
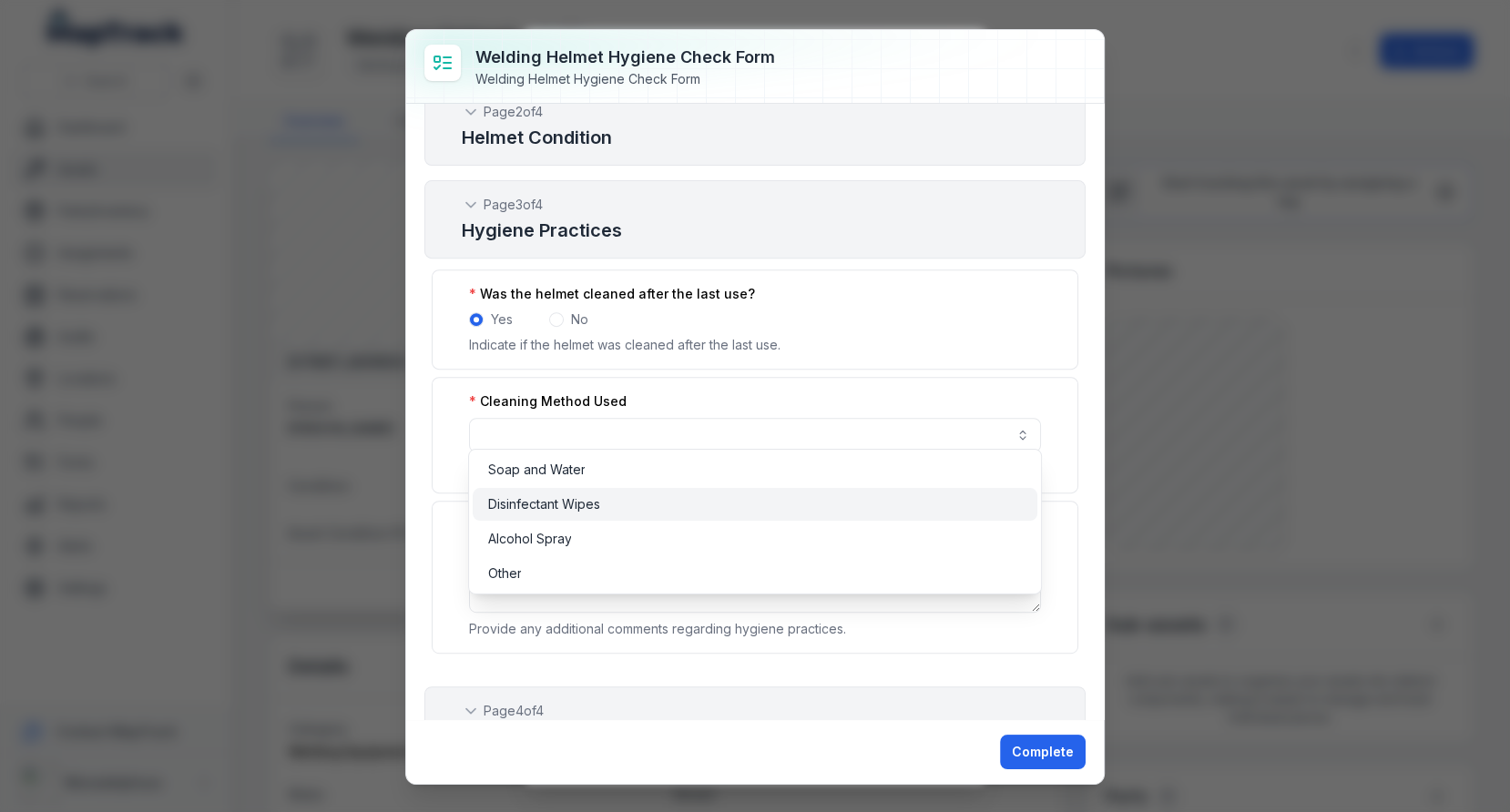
click at [559, 508] on span "Disinfectant Wipes" at bounding box center [543, 504] width 112 height 18
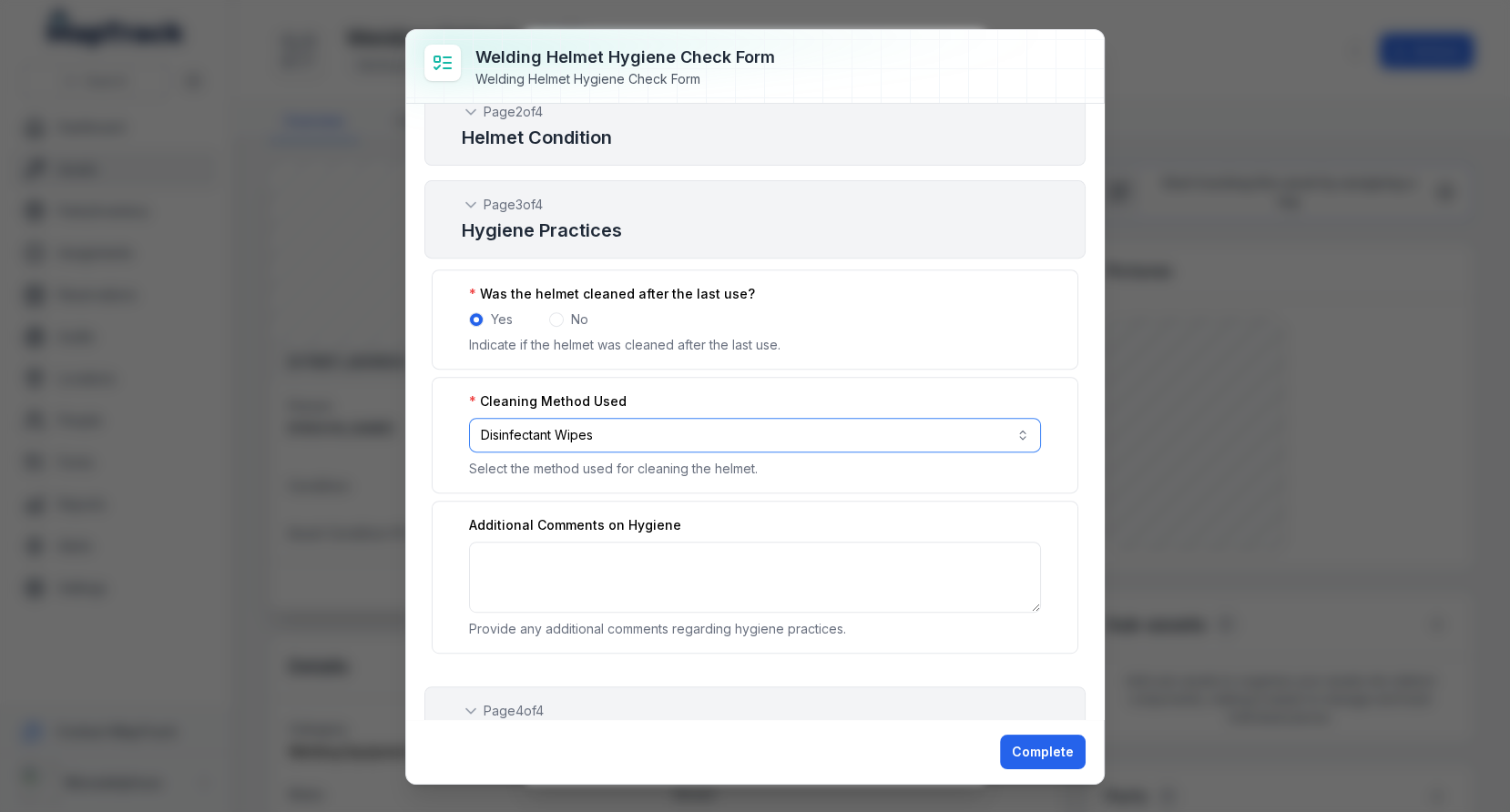
scroll to position [841, 0]
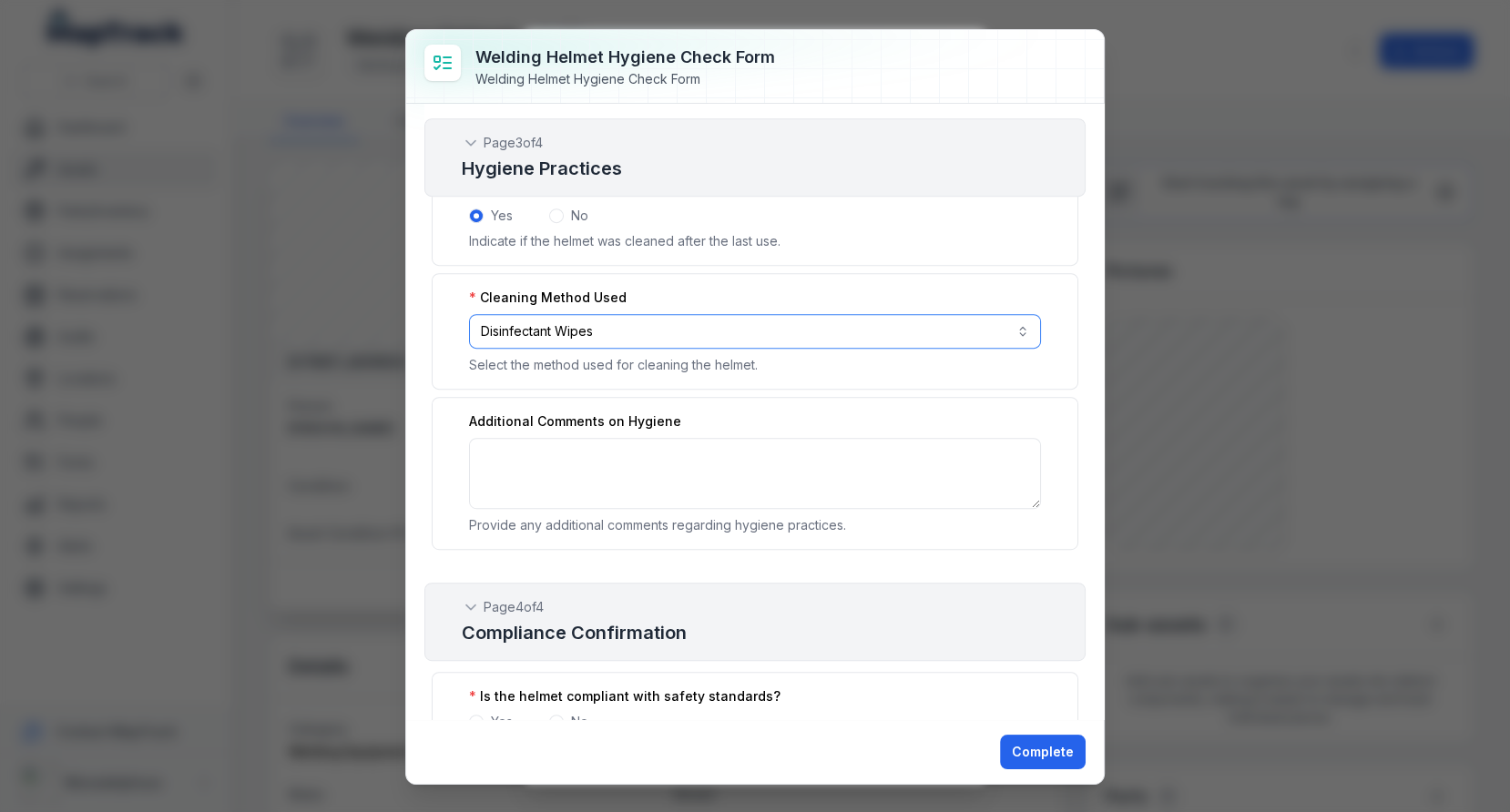
click at [628, 314] on button "**********" at bounding box center [755, 331] width 572 height 35
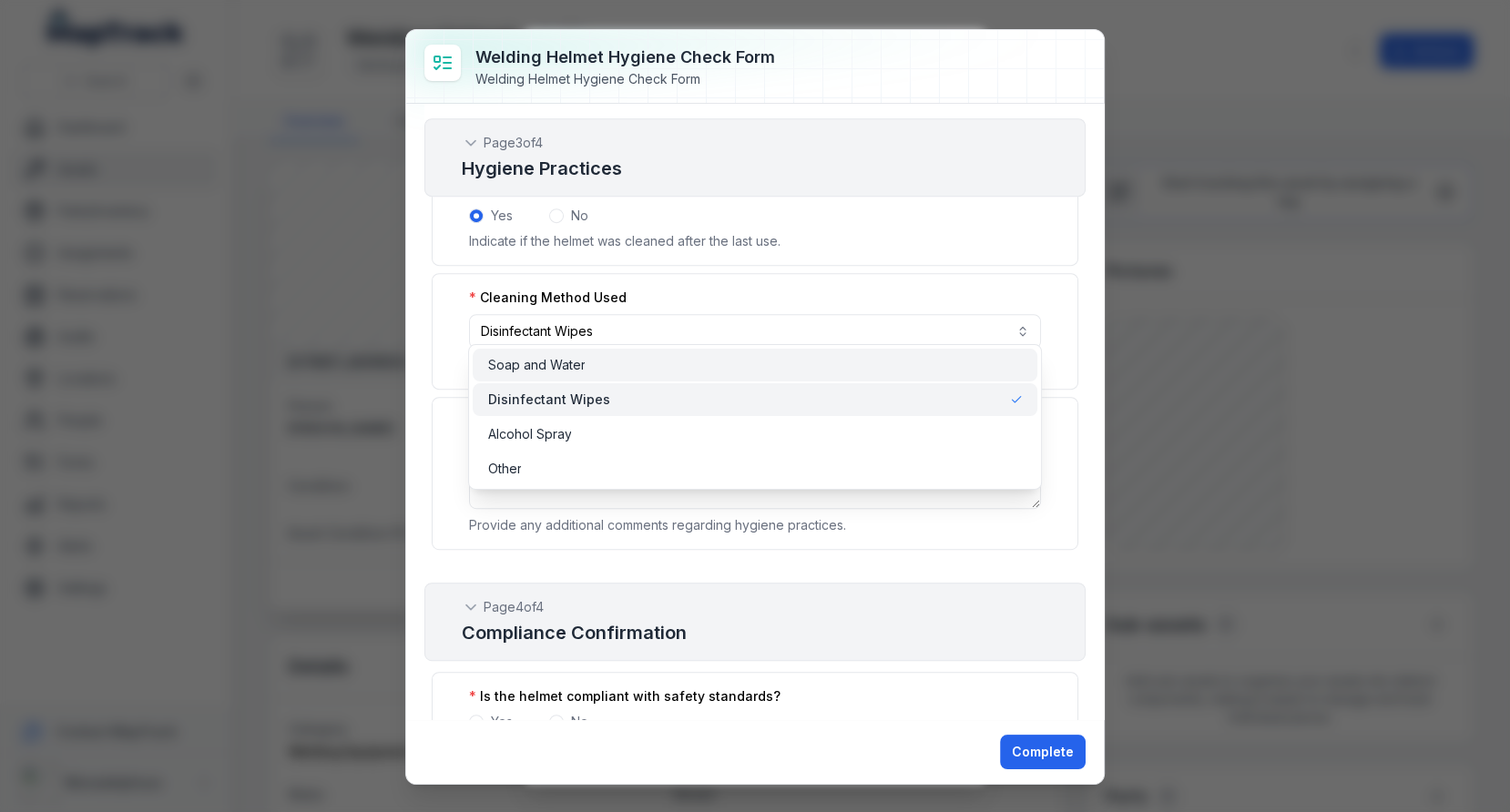
click at [625, 356] on div "Soap and Water" at bounding box center [754, 365] width 534 height 18
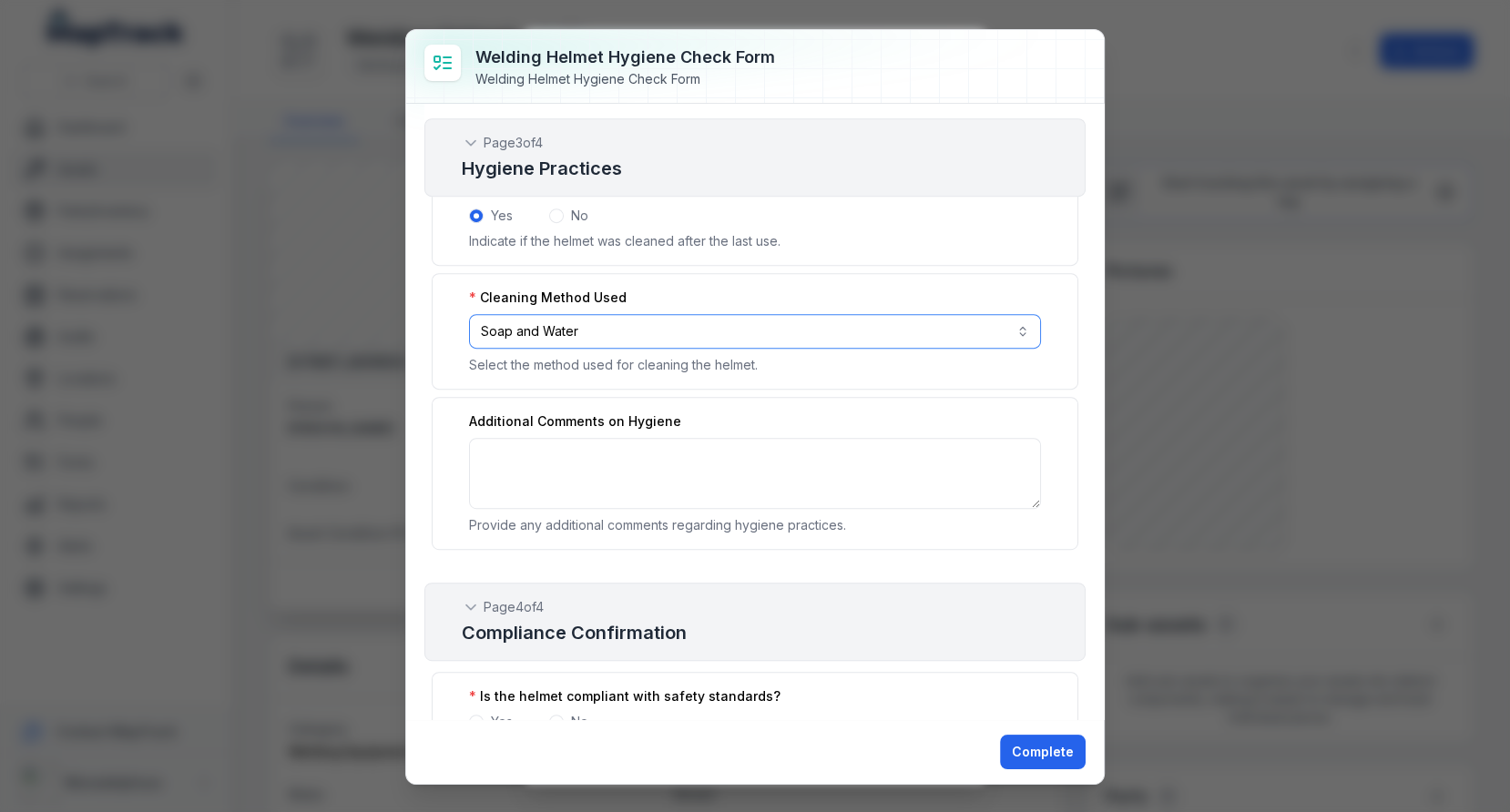
scroll to position [974, 0]
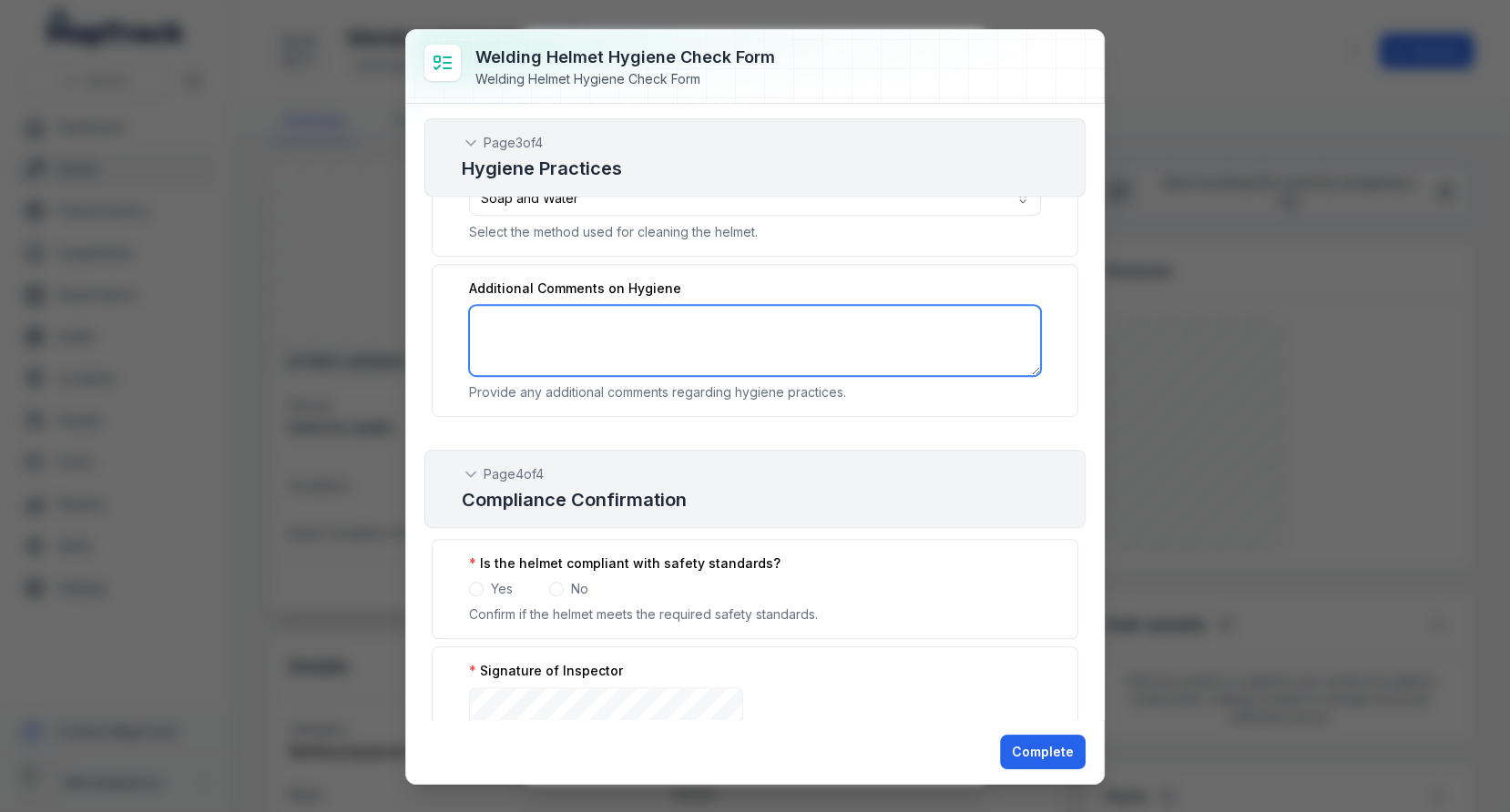
click at [664, 348] on textarea ":r1s1:-form-item-label" at bounding box center [755, 340] width 572 height 71
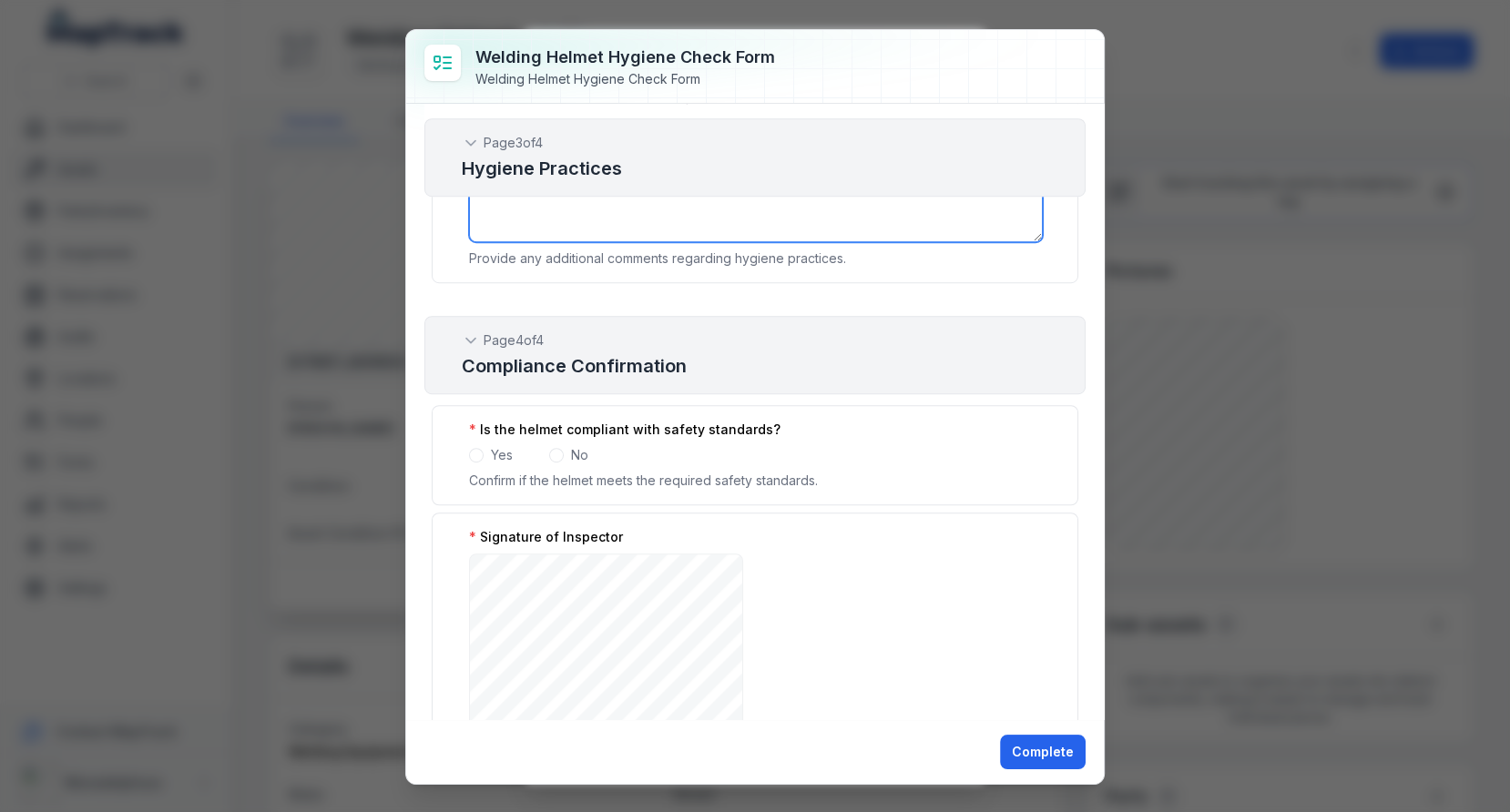
scroll to position [1226, 0]
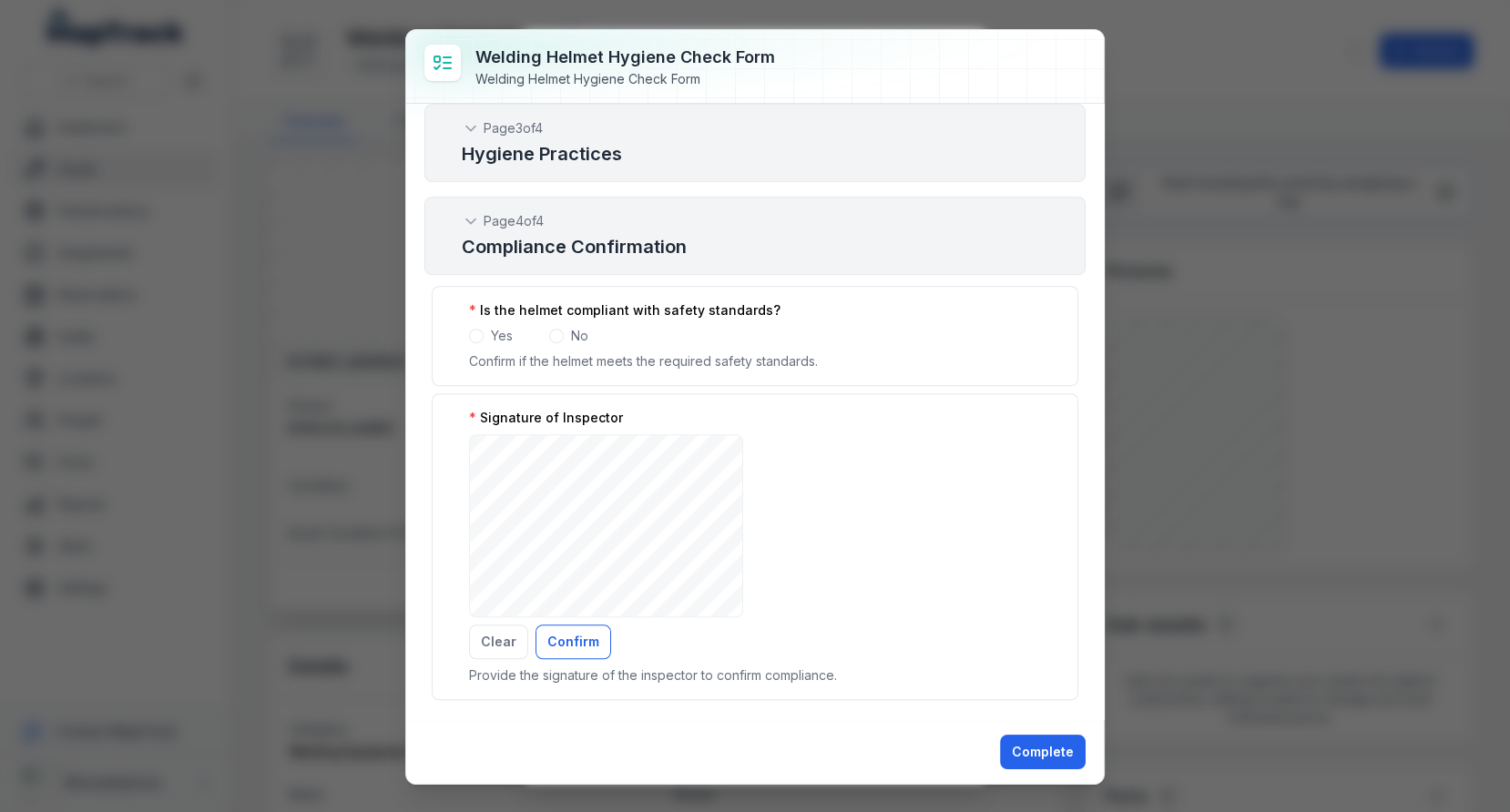
type textarea "**********"
click at [477, 329] on span at bounding box center [476, 335] width 14 height 14
click at [457, 477] on div "Signature of Inspector ***** Clear Confirm Provide the signature of the inspect…" at bounding box center [755, 547] width 646 height 307
click at [568, 625] on button "Confirm" at bounding box center [573, 641] width 75 height 35
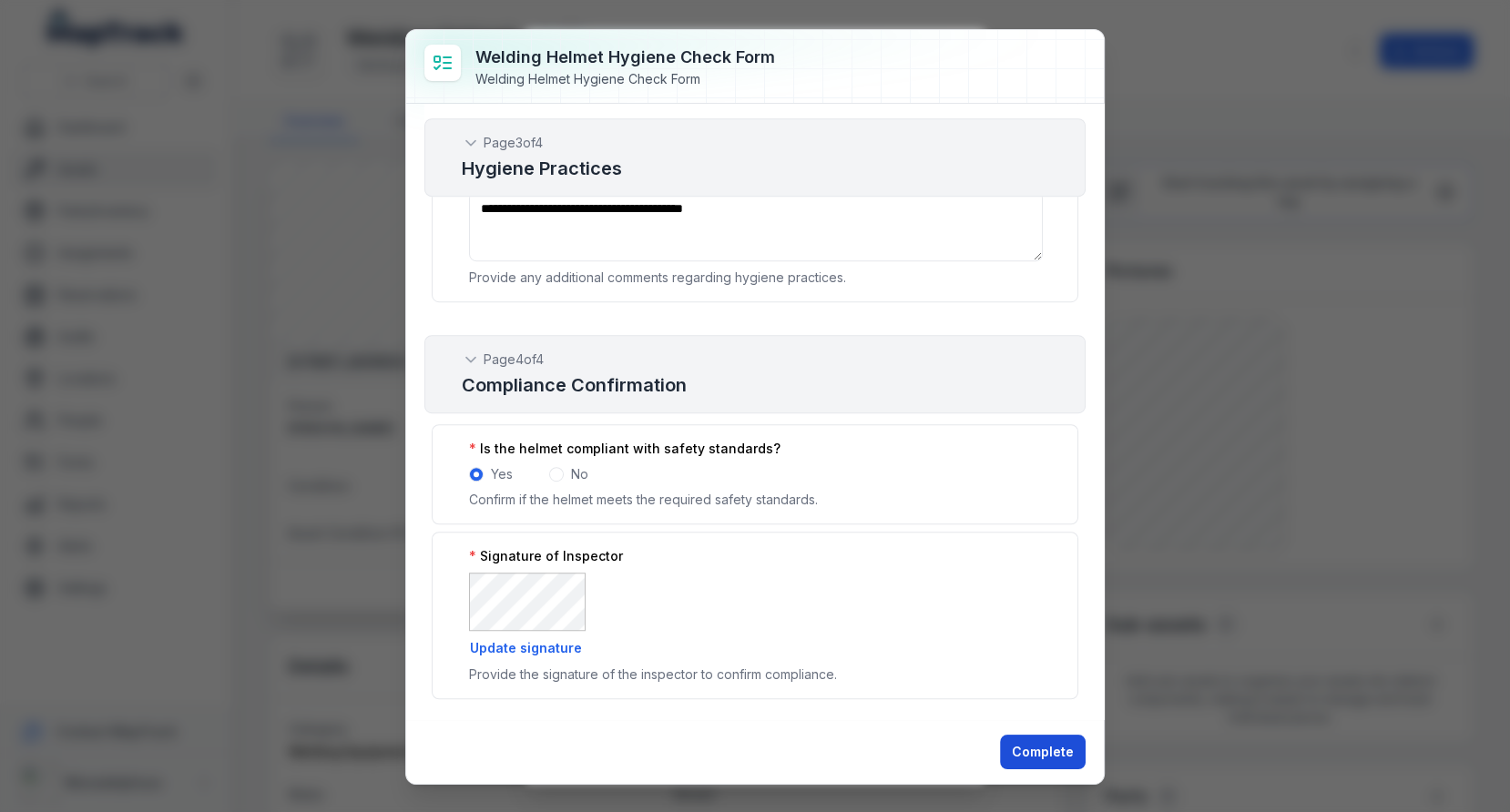
click at [1037, 745] on button "Complete" at bounding box center [1042, 752] width 86 height 35
